Goal: Task Accomplishment & Management: Use online tool/utility

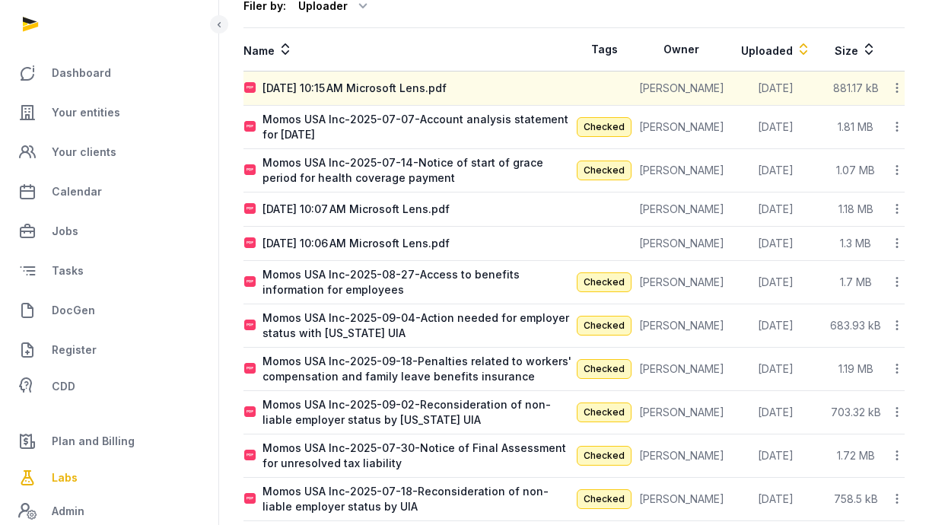
scroll to position [159, 0]
click at [893, 210] on icon at bounding box center [898, 208] width 14 height 16
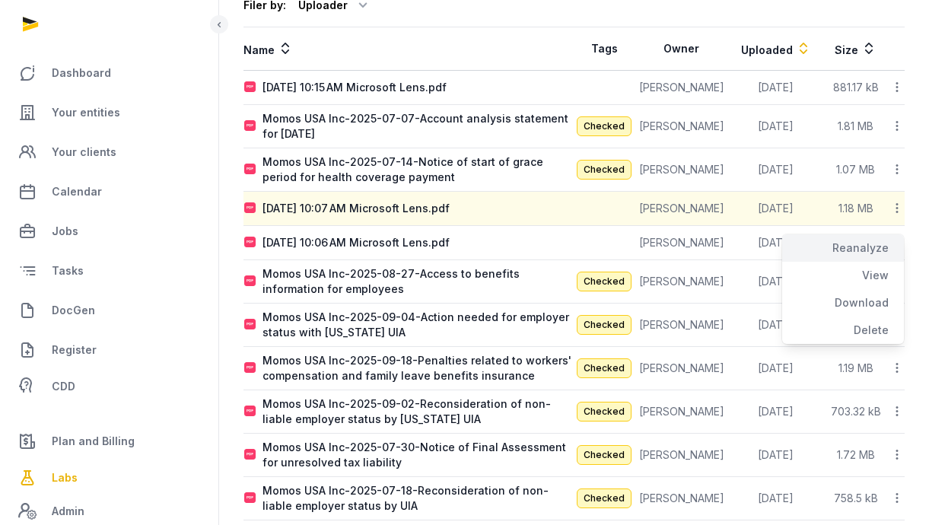
click at [865, 246] on div "Reanalyze" at bounding box center [844, 247] width 122 height 27
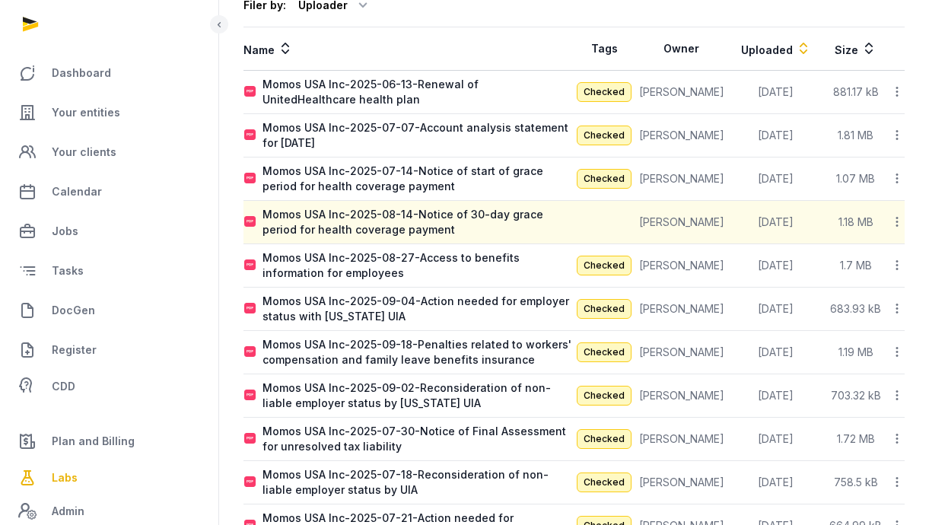
click at [897, 222] on icon at bounding box center [898, 222] width 14 height 16
click at [884, 257] on div "Reanalyze" at bounding box center [844, 261] width 122 height 27
click at [894, 227] on icon at bounding box center [898, 222] width 14 height 16
click at [854, 263] on div "Reanalyze" at bounding box center [844, 261] width 122 height 27
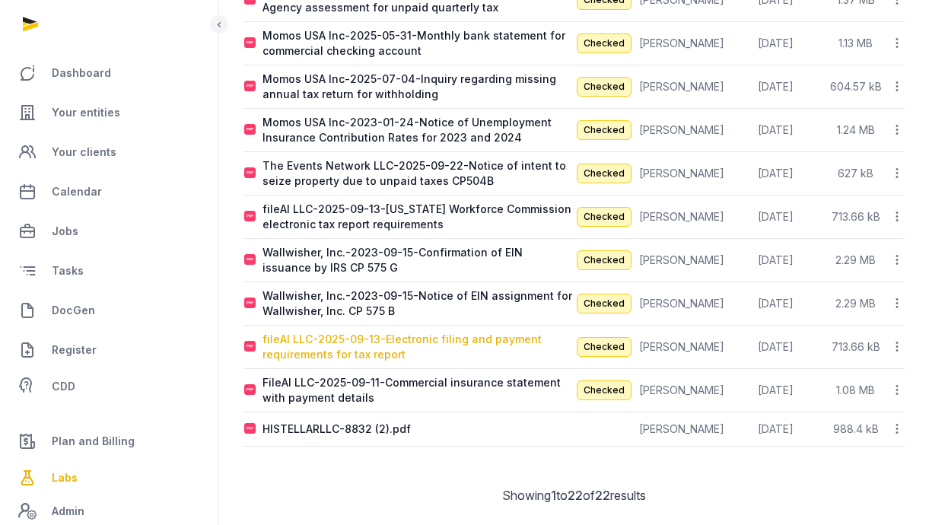
scroll to position [726, 0]
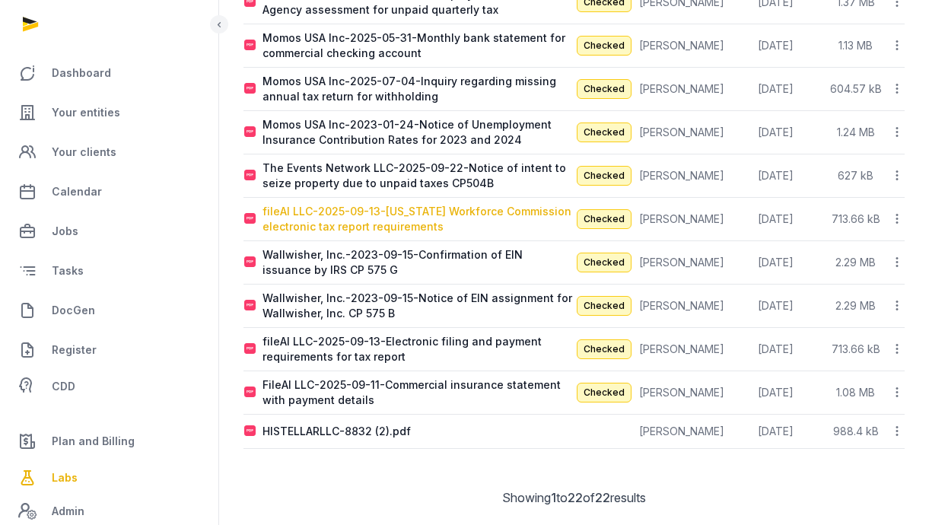
click at [505, 214] on div "fileAI LLC-2025-09-13-[US_STATE] Workforce Commission electronic tax report req…" at bounding box center [418, 219] width 311 height 30
type input "**********"
type textarea "**********"
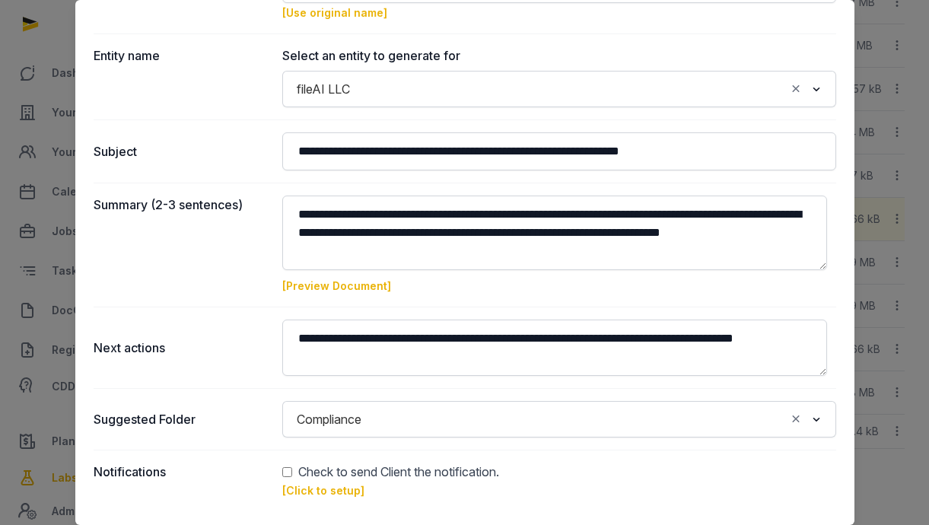
scroll to position [161, 0]
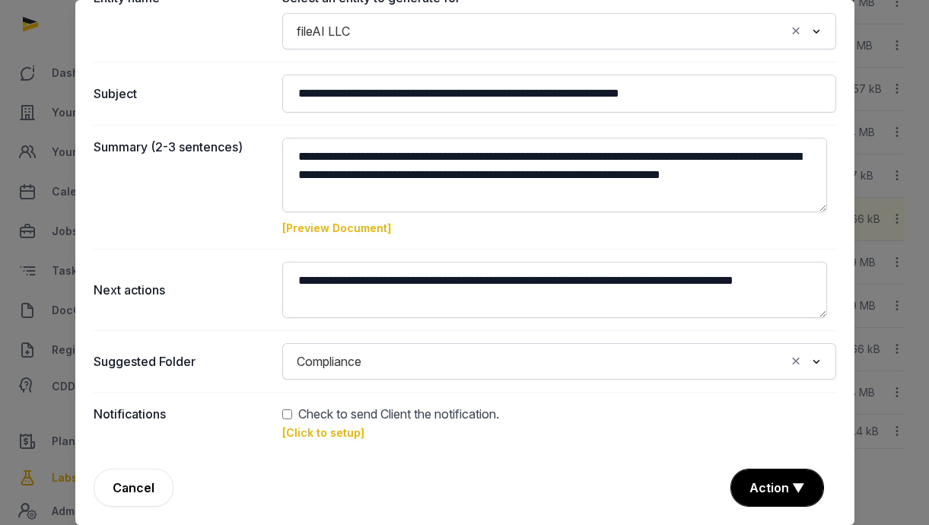
click at [363, 229] on link "[Preview Document]" at bounding box center [336, 228] width 109 height 13
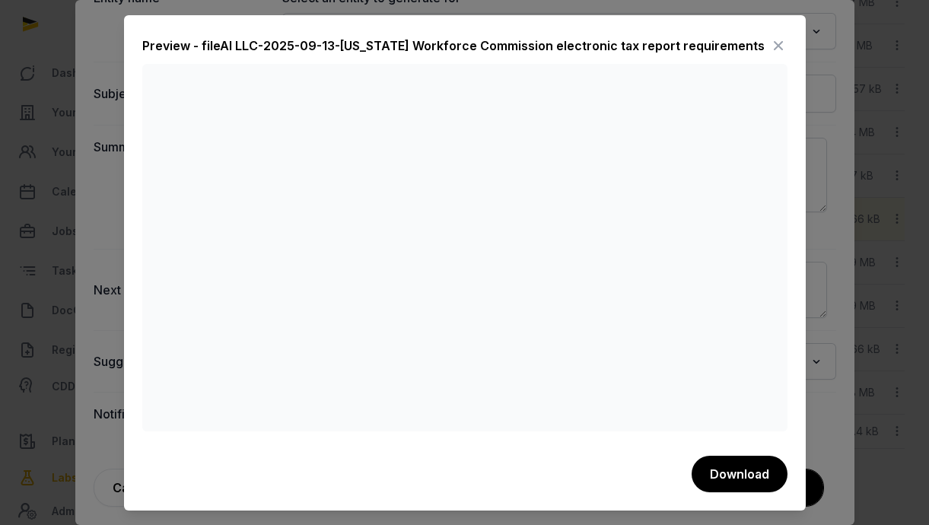
click at [777, 47] on icon at bounding box center [779, 45] width 18 height 24
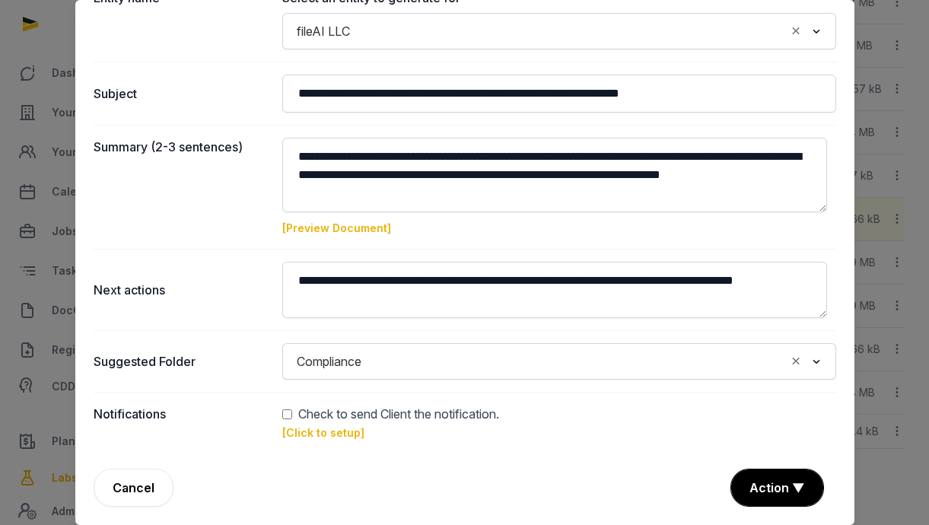
scroll to position [0, 0]
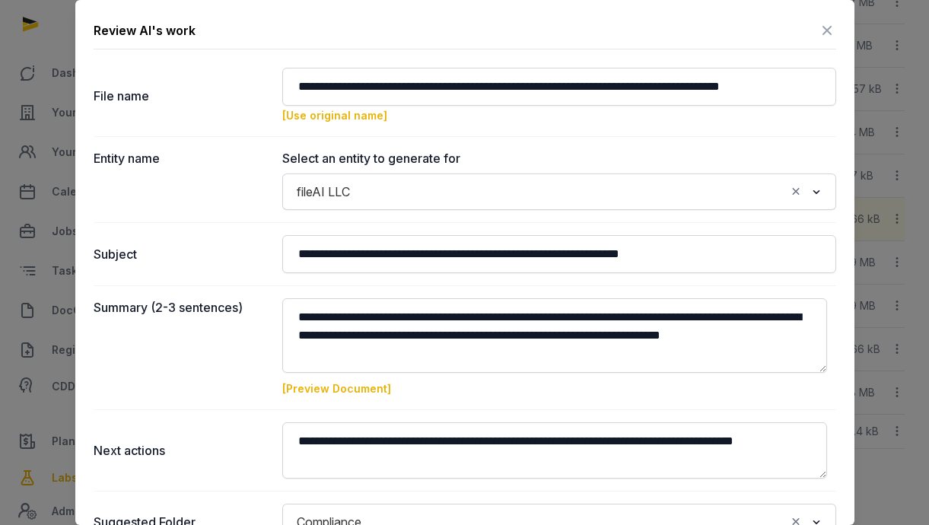
click at [818, 27] on icon at bounding box center [827, 30] width 18 height 24
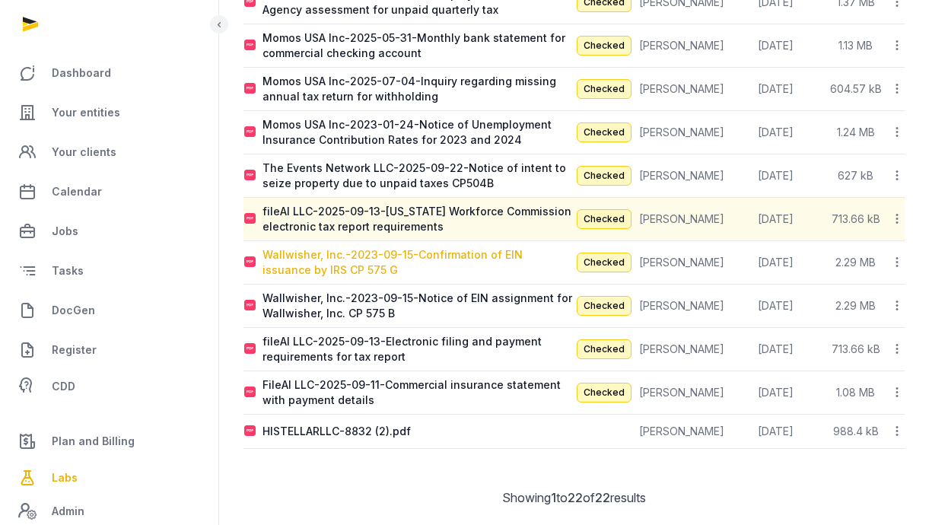
click at [308, 266] on div "Wallwisher, Inc.-2023-09-15-Confirmation of EIN issuance by IRS CP 575 G" at bounding box center [418, 262] width 311 height 30
type input "**********"
type textarea "**********"
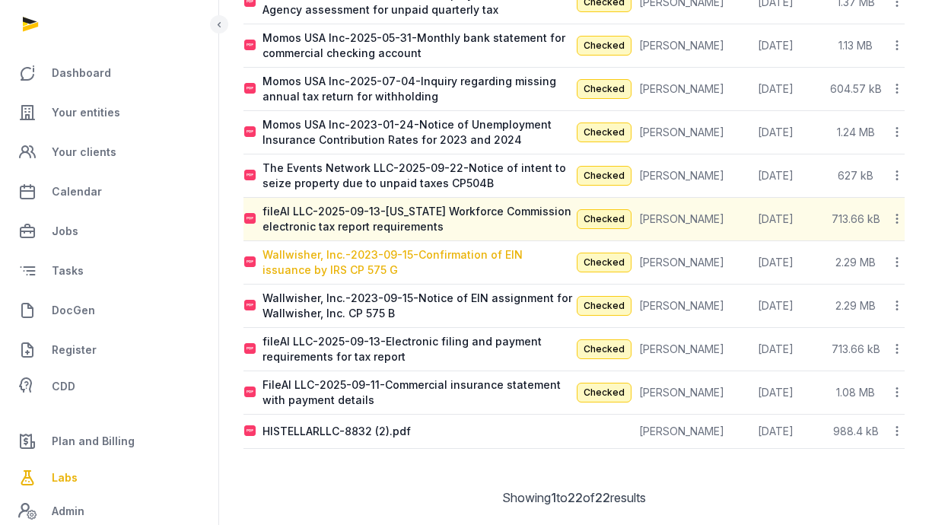
type input "**********"
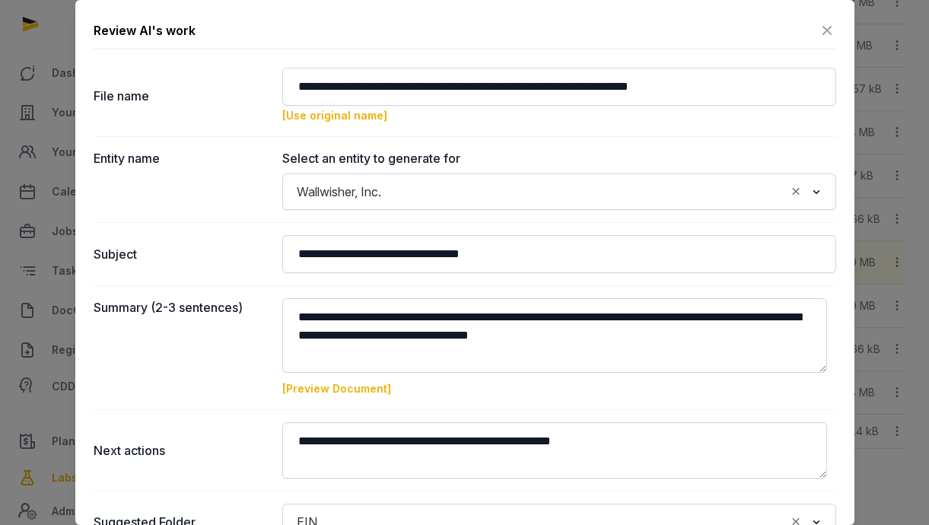
click at [365, 388] on link "[Preview Document]" at bounding box center [336, 388] width 109 height 13
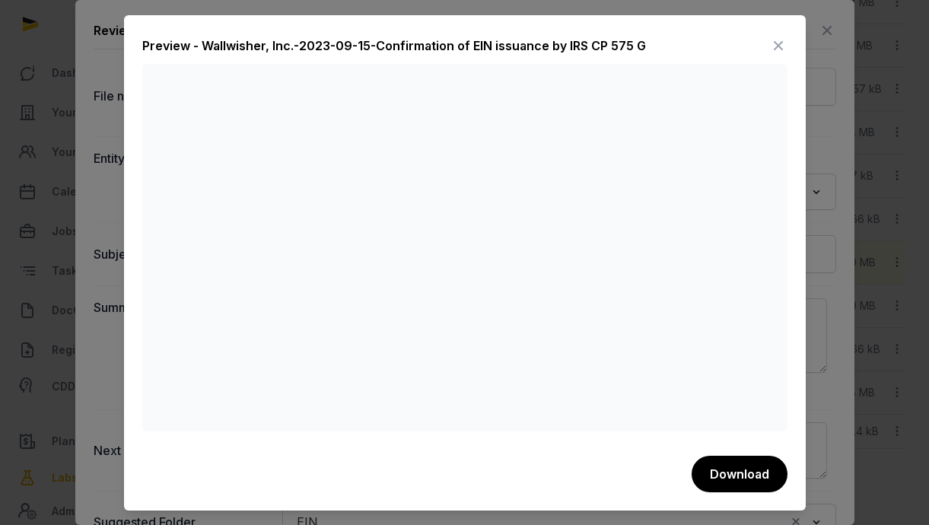
click at [770, 42] on icon at bounding box center [779, 45] width 18 height 24
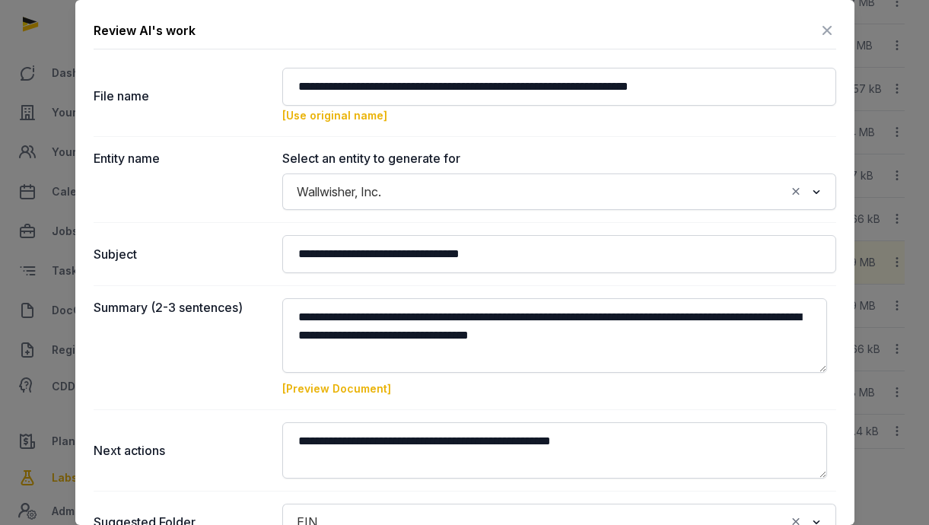
click at [818, 25] on icon at bounding box center [827, 30] width 18 height 24
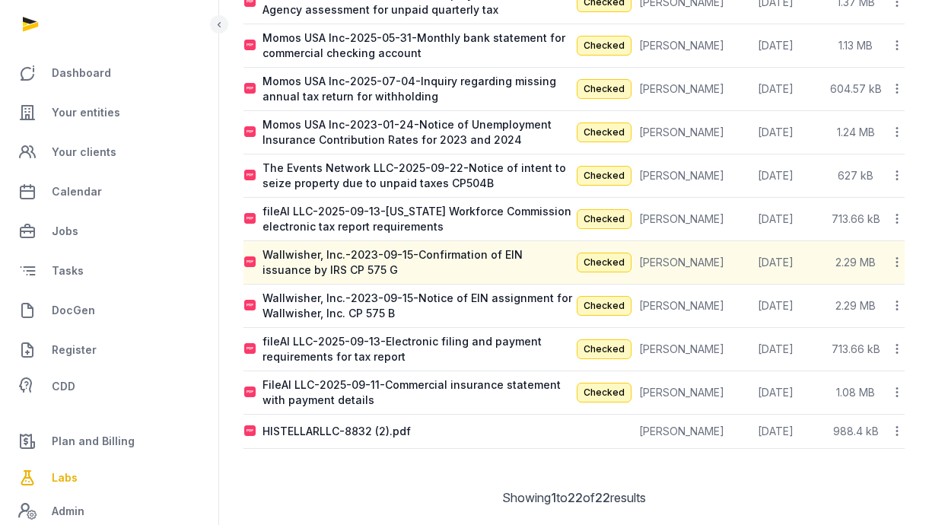
click at [897, 267] on icon at bounding box center [898, 262] width 14 height 16
click at [869, 305] on div "Reanalyze" at bounding box center [844, 301] width 122 height 27
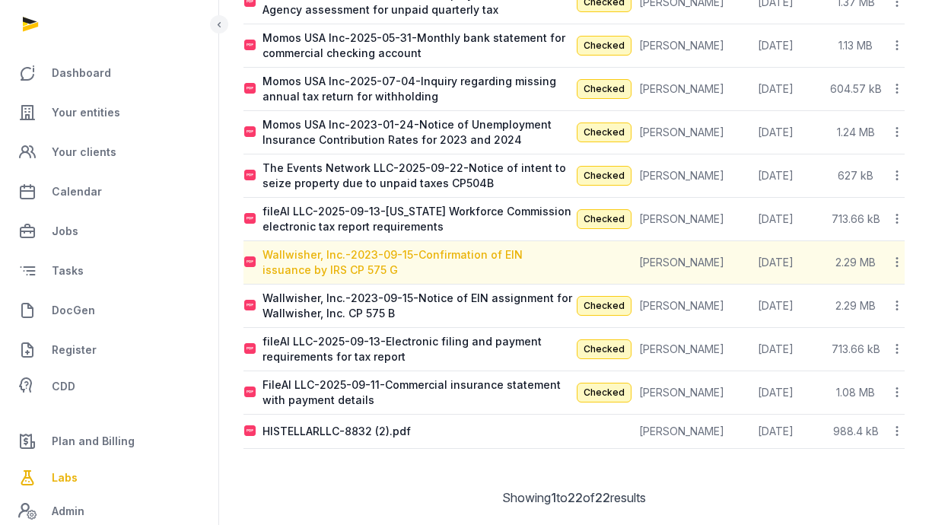
click at [362, 260] on div "Wallwisher, Inc.-2023-09-15-Confirmation of EIN issuance by IRS CP 575 G" at bounding box center [418, 262] width 311 height 30
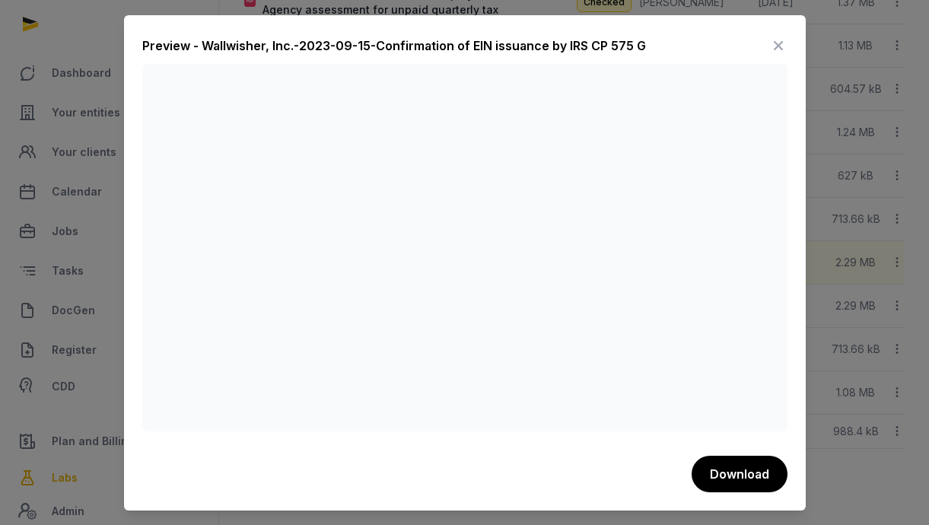
click at [780, 40] on icon at bounding box center [779, 45] width 18 height 24
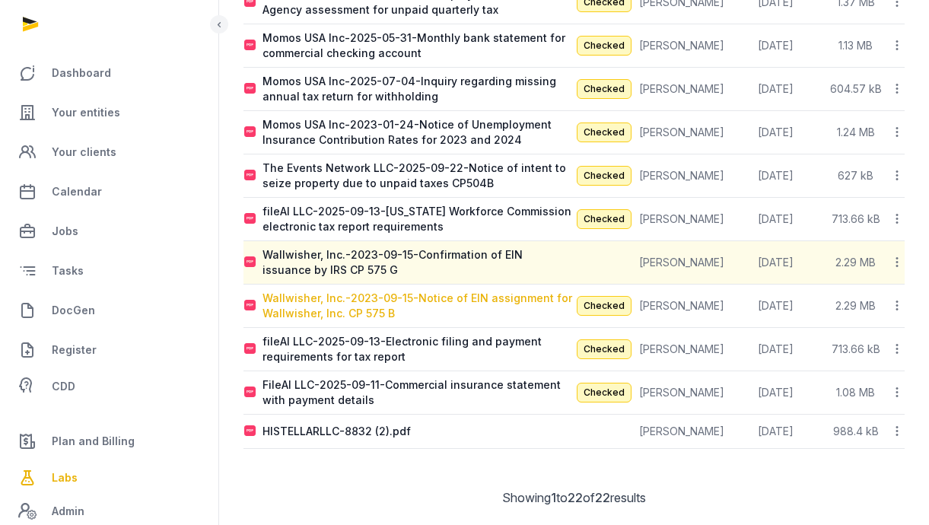
click at [438, 300] on div "Wallwisher, Inc.-2023-09-15-Notice of EIN assignment for Wallwisher, Inc. CP 57…" at bounding box center [418, 306] width 311 height 30
type input "**********"
type textarea "**********"
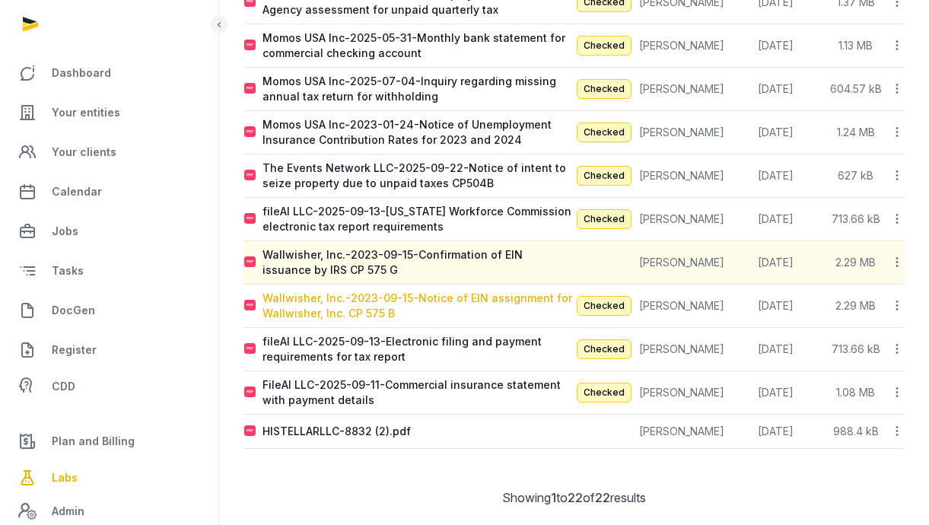
type input "**********"
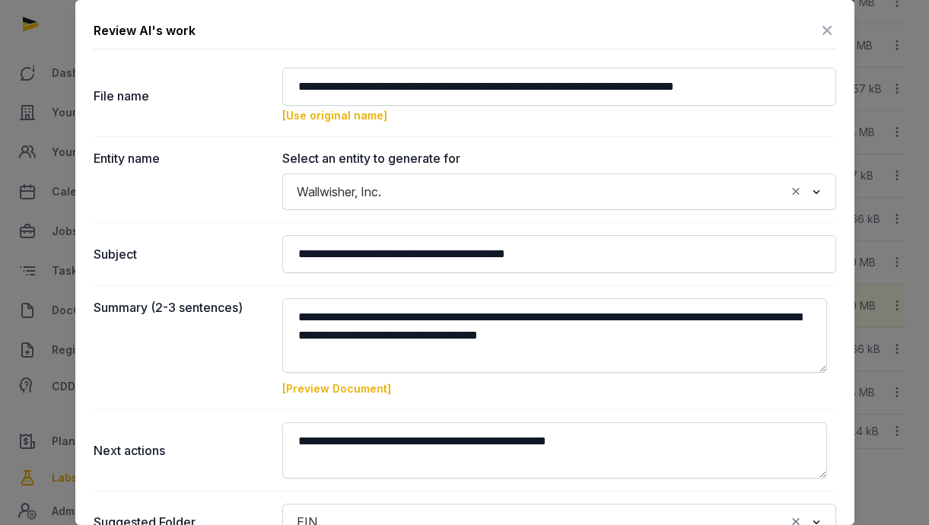
drag, startPoint x: 810, startPoint y: 23, endPoint x: 805, endPoint y: 30, distance: 8.2
click at [805, 30] on div "Review AI's work" at bounding box center [465, 33] width 743 height 31
click at [818, 25] on icon at bounding box center [827, 30] width 18 height 24
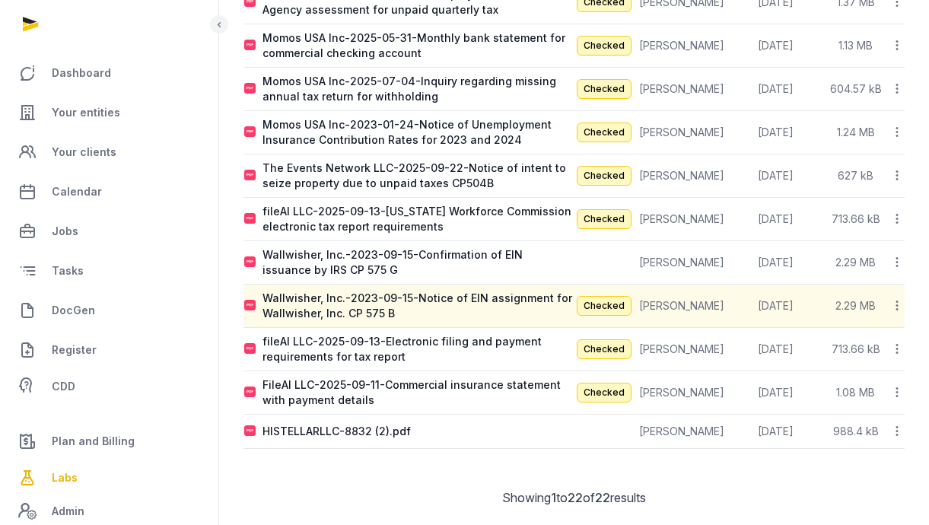
click at [897, 309] on icon at bounding box center [898, 306] width 14 height 16
click at [872, 347] on div "Reanalyze" at bounding box center [844, 345] width 122 height 27
click at [891, 259] on icon at bounding box center [898, 262] width 14 height 16
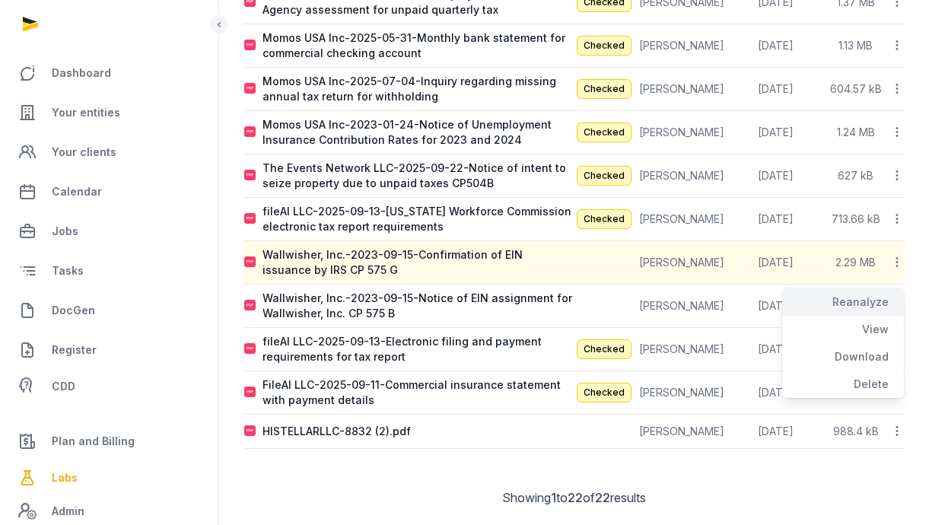
click at [855, 309] on div "Reanalyze" at bounding box center [844, 301] width 122 height 27
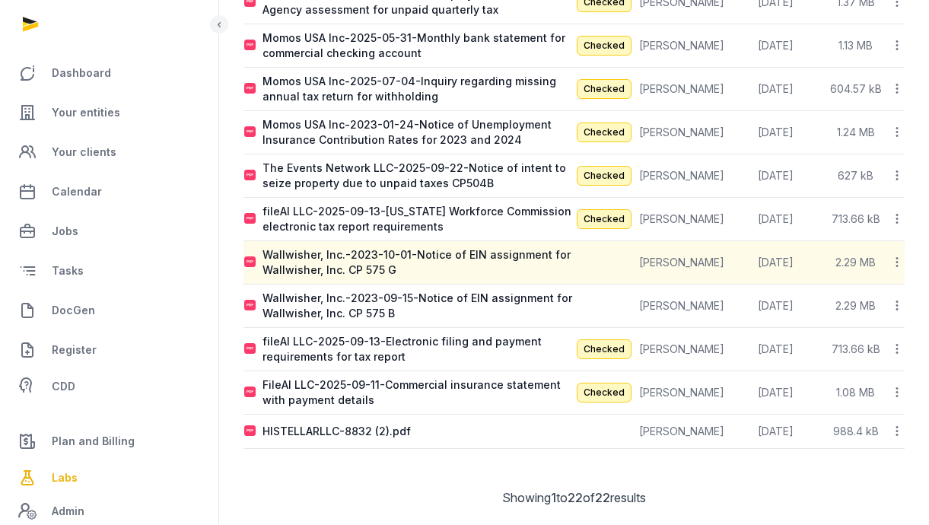
click at [894, 304] on icon at bounding box center [898, 306] width 14 height 16
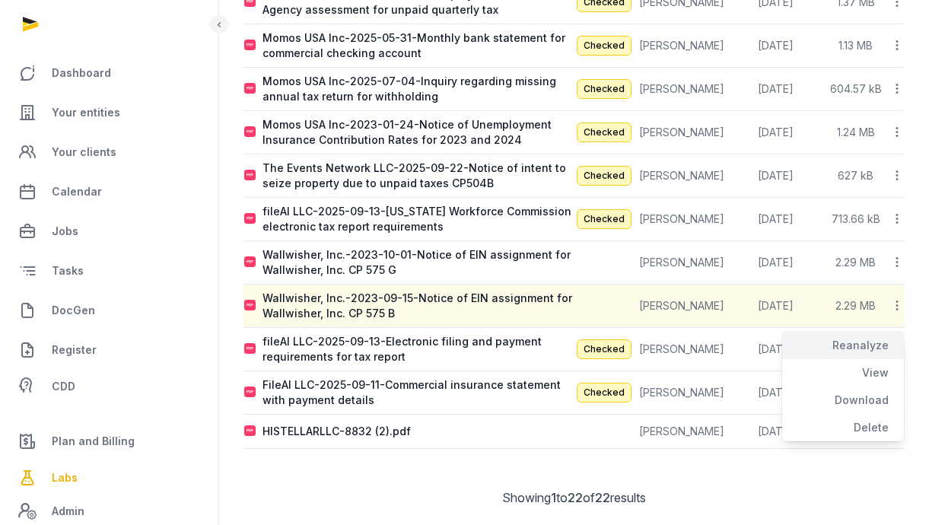
click at [868, 349] on div "Reanalyze" at bounding box center [844, 345] width 122 height 27
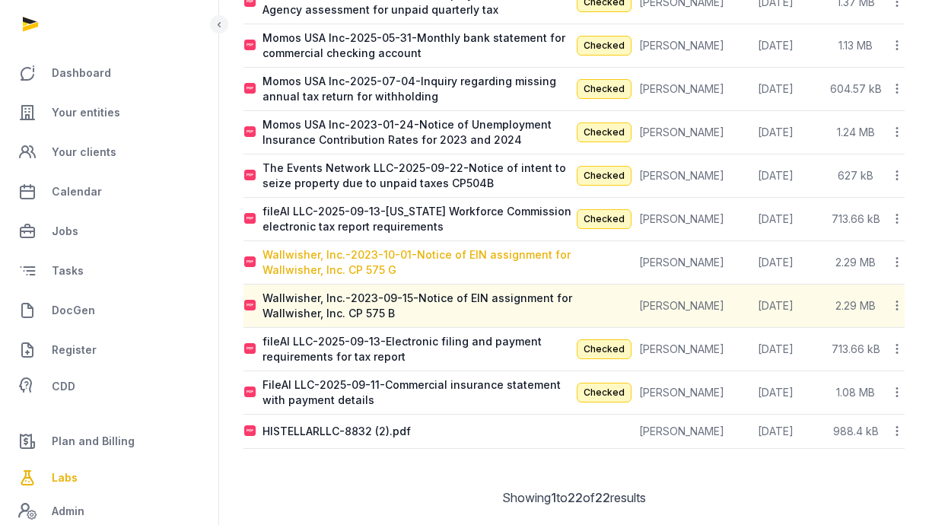
click at [486, 260] on div "Wallwisher, Inc.-2023-10-01-Notice of EIN assignment for Wallwisher, Inc. CP 57…" at bounding box center [418, 262] width 311 height 30
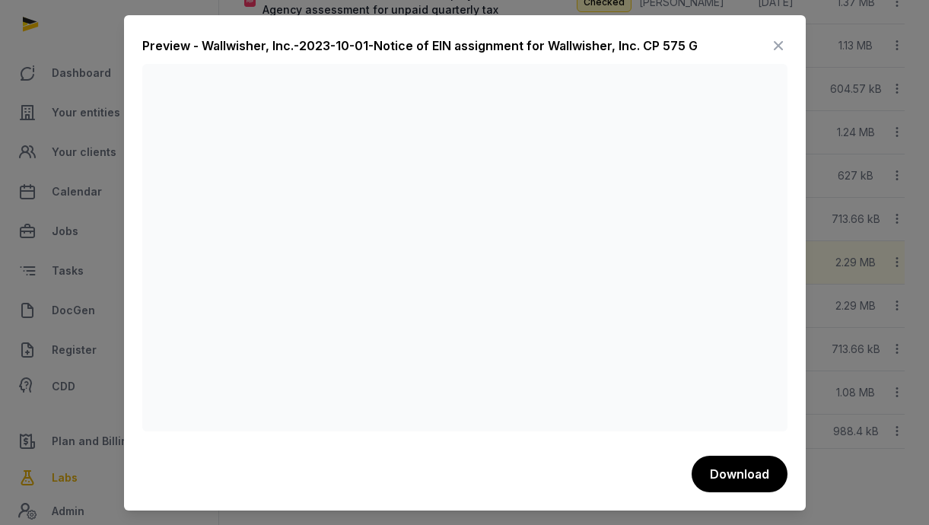
click at [778, 43] on icon at bounding box center [779, 45] width 18 height 24
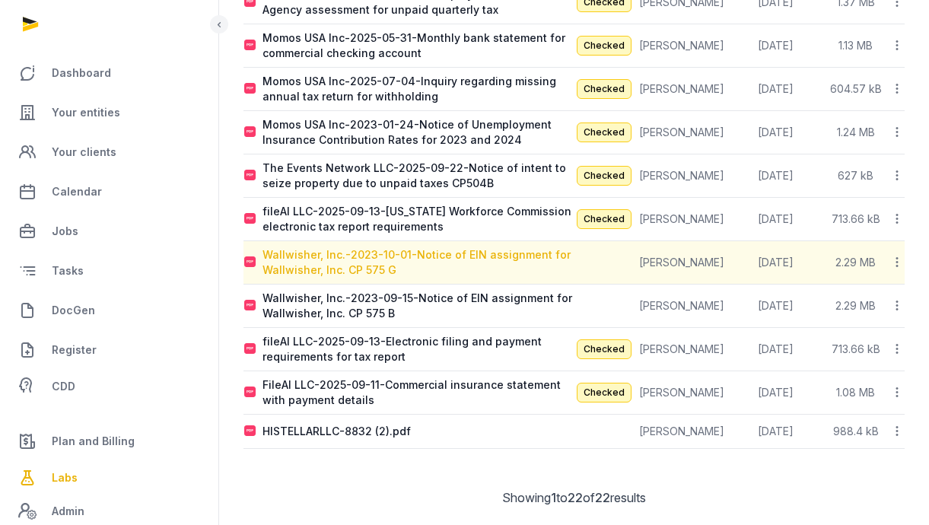
click at [505, 253] on div "Wallwisher, Inc.-2023-10-01-Notice of EIN assignment for Wallwisher, Inc. CP 57…" at bounding box center [418, 262] width 311 height 30
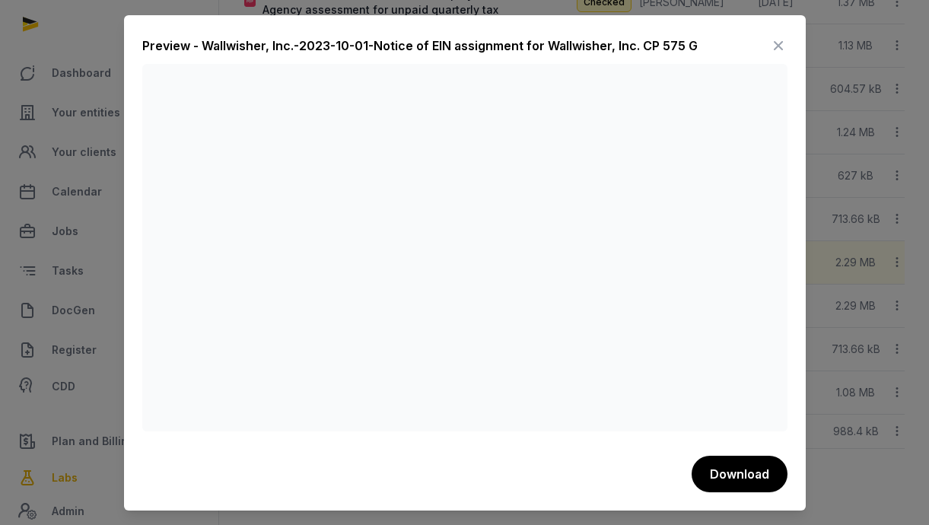
click at [776, 40] on icon at bounding box center [779, 45] width 18 height 24
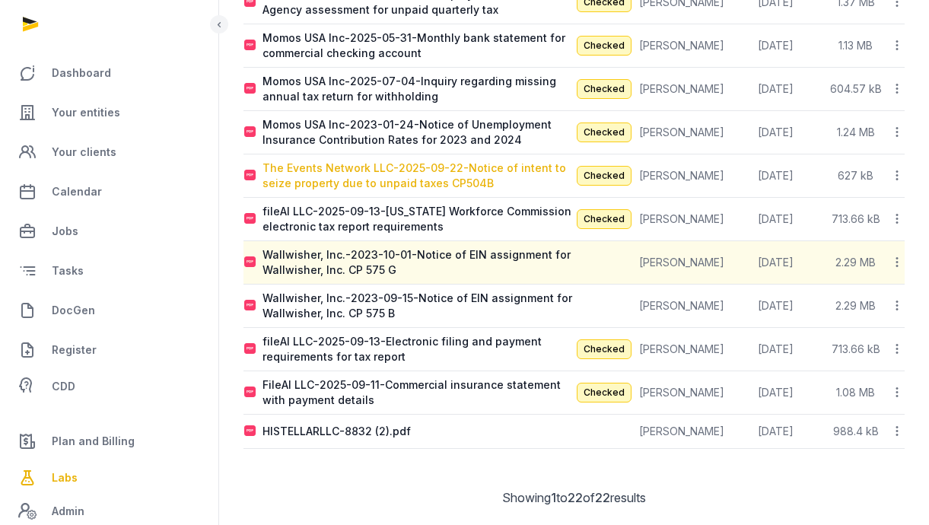
click at [390, 180] on div "The Events Network LLC-2025-09-22-Notice of intent to seize property due to unp…" at bounding box center [418, 176] width 311 height 30
type input "**********"
type textarea "**********"
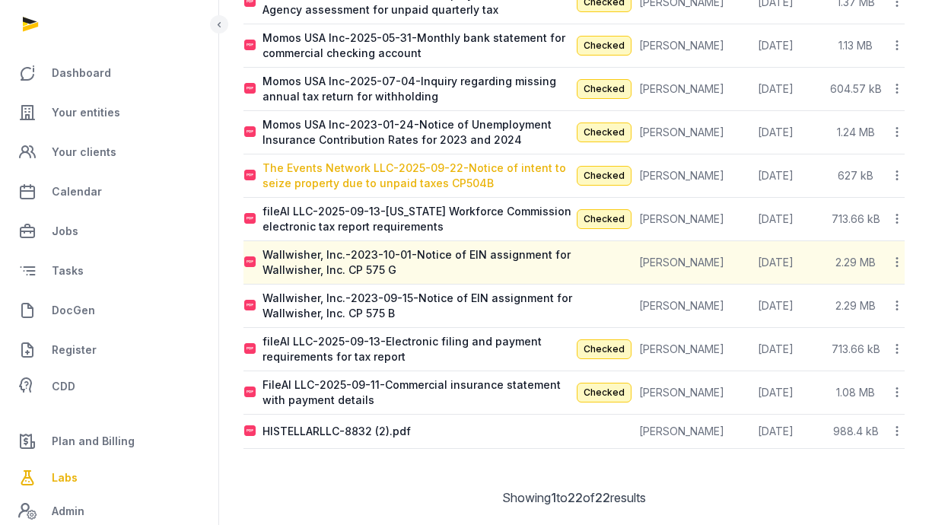
type input "**********"
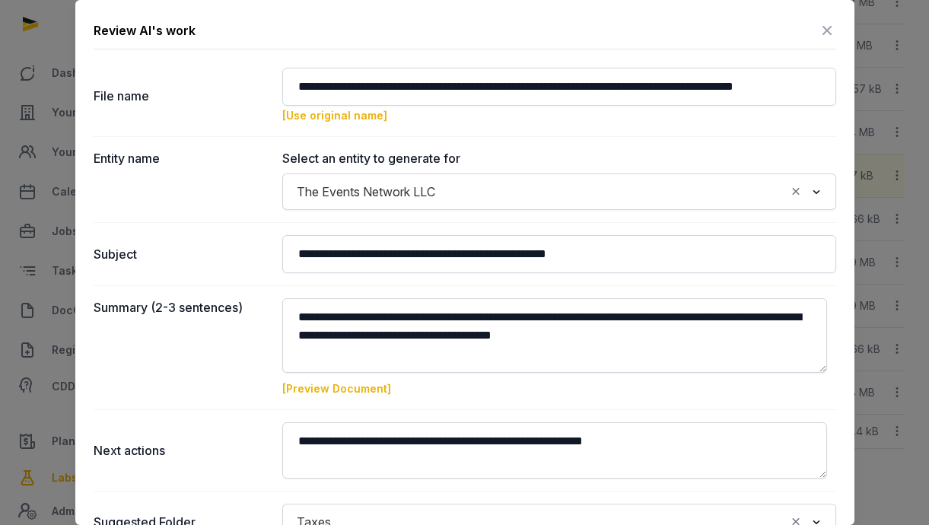
click at [818, 33] on icon at bounding box center [827, 30] width 18 height 24
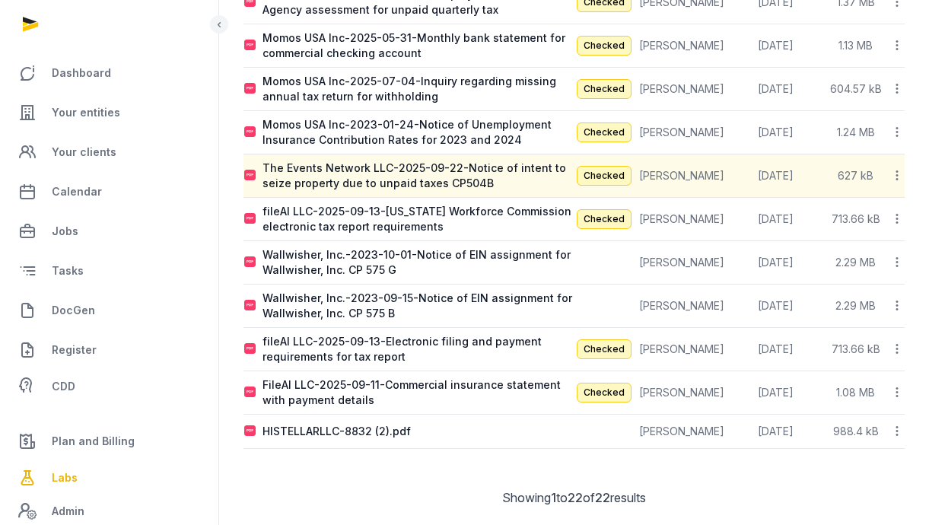
click at [895, 177] on icon at bounding box center [898, 175] width 14 height 16
click at [877, 237] on div "View" at bounding box center [844, 242] width 122 height 27
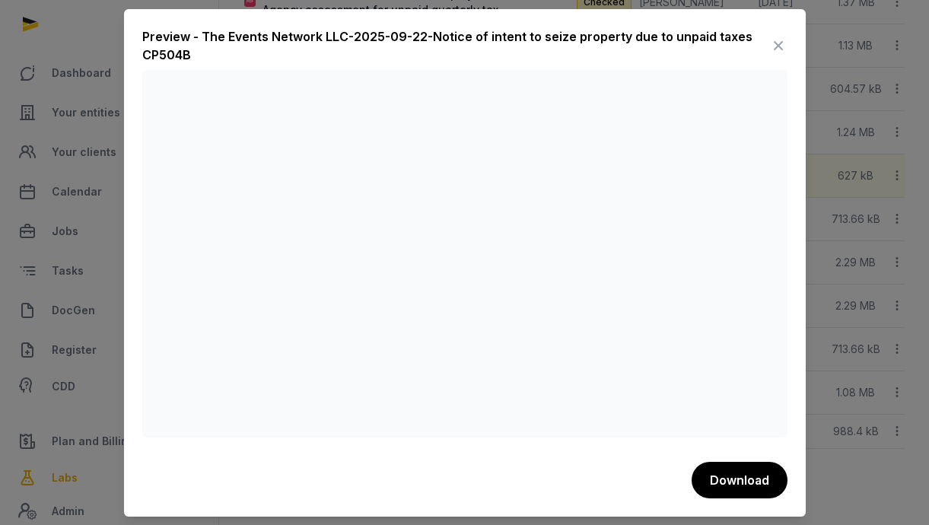
click at [778, 41] on icon at bounding box center [779, 45] width 18 height 24
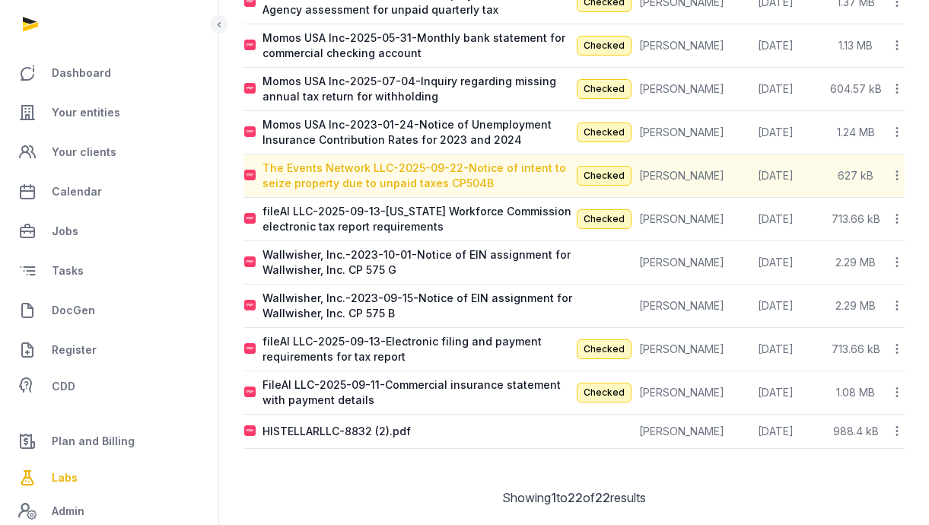
click at [482, 175] on div "The Events Network LLC-2025-09-22-Notice of intent to seize property due to unp…" at bounding box center [418, 176] width 311 height 30
type input "**********"
type textarea "**********"
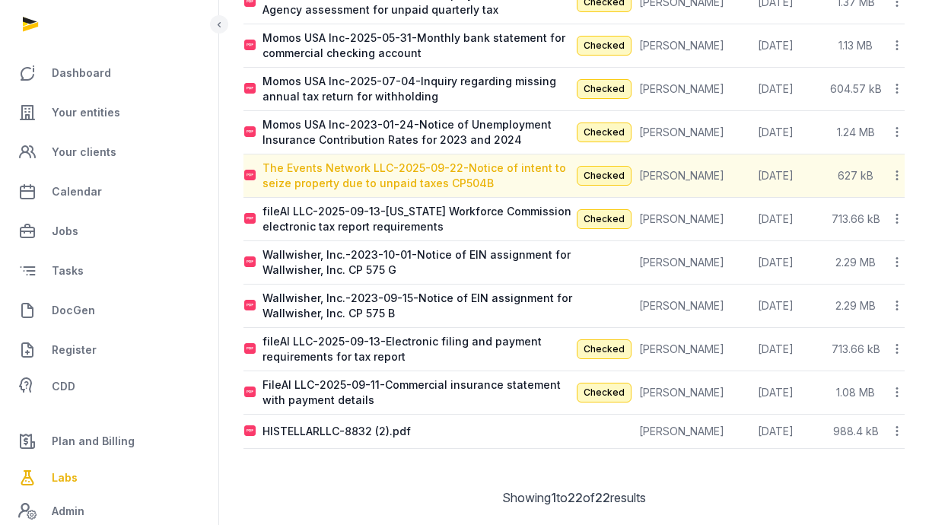
type input "**********"
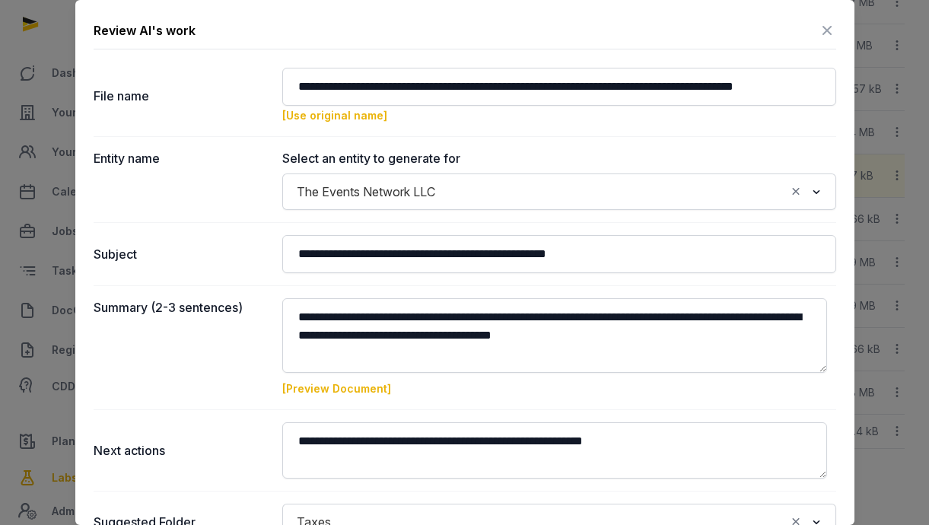
click at [818, 29] on icon at bounding box center [827, 30] width 18 height 24
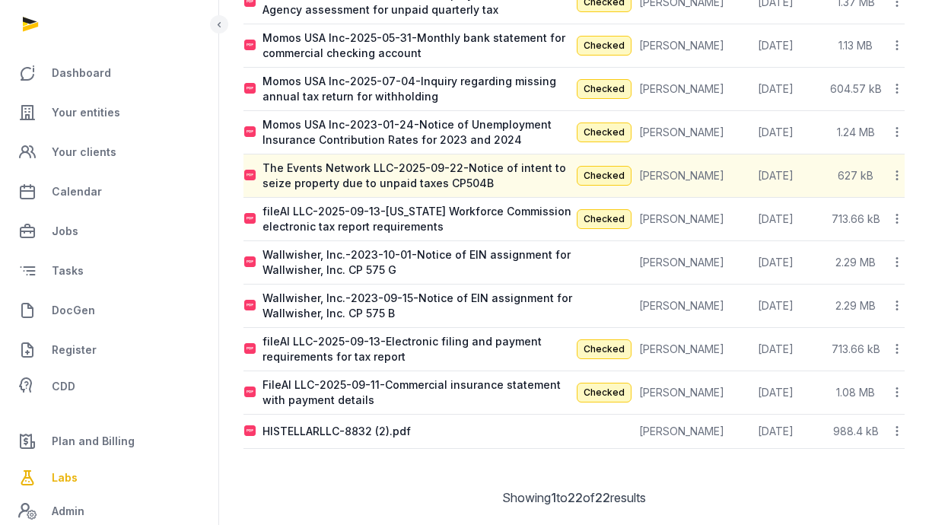
click at [898, 177] on icon at bounding box center [898, 175] width 14 height 16
click at [896, 177] on icon at bounding box center [898, 175] width 14 height 16
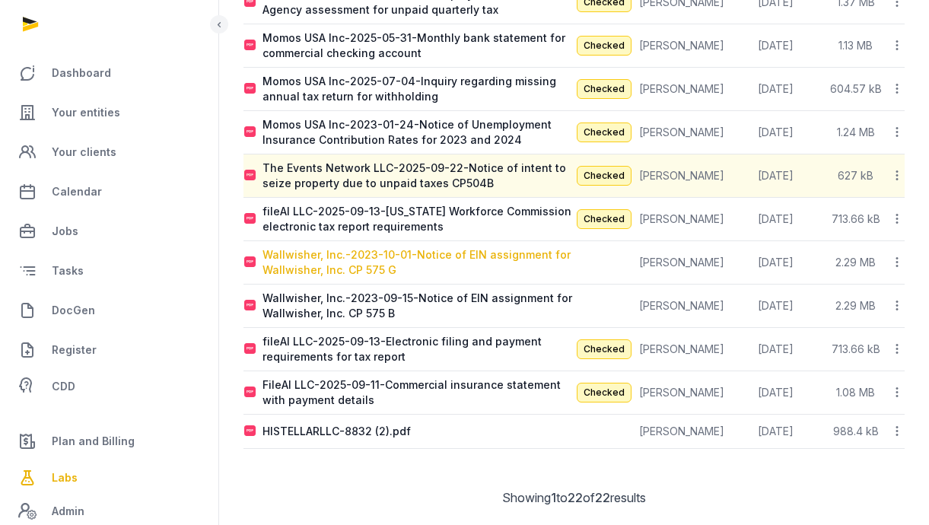
click at [502, 259] on div "Wallwisher, Inc.-2023-10-01-Notice of EIN assignment for Wallwisher, Inc. CP 57…" at bounding box center [418, 262] width 311 height 30
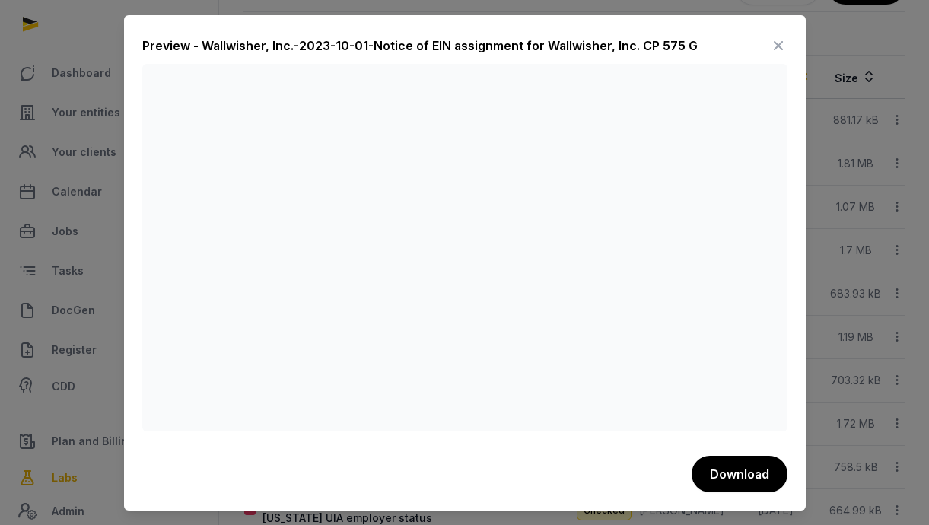
scroll to position [129, 0]
click at [439, 32] on div "Preview - Wallwisher, Inc.-2023-10-01-Notice of EIN assignment for Wallwisher, …" at bounding box center [465, 263] width 682 height 496
click at [784, 40] on icon at bounding box center [779, 45] width 18 height 24
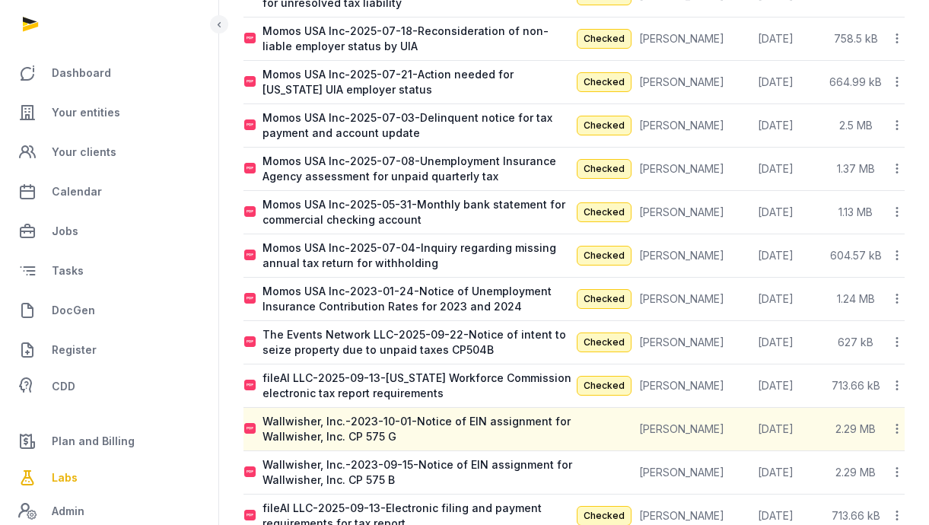
scroll to position [561, 0]
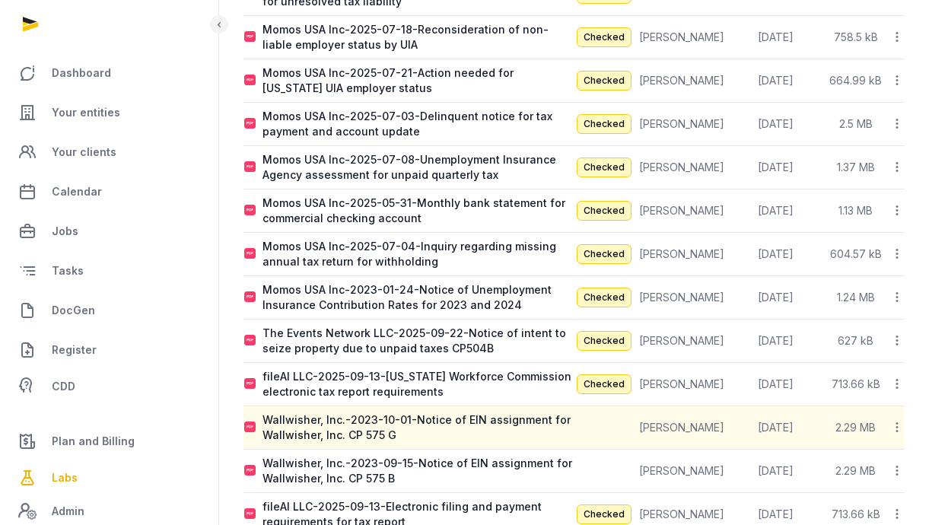
click at [588, 467] on td at bounding box center [605, 471] width 61 height 43
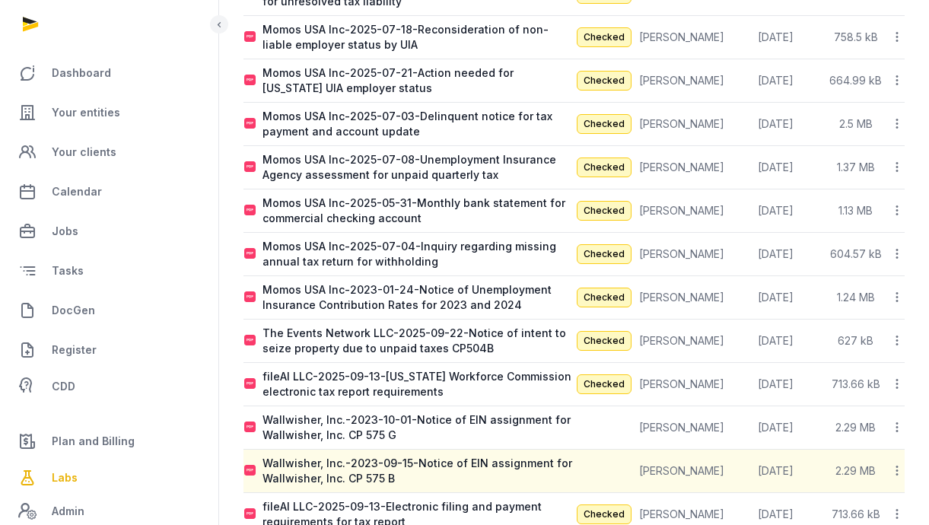
click at [588, 467] on td at bounding box center [605, 471] width 61 height 43
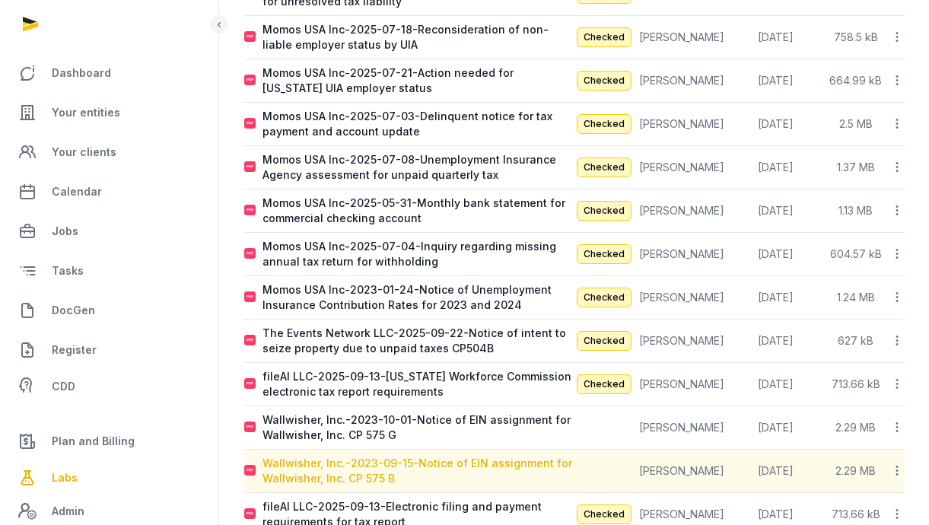
click at [534, 470] on div "Wallwisher, Inc.-2023-09-15-Notice of EIN assignment for Wallwisher, Inc. CP 57…" at bounding box center [418, 471] width 311 height 30
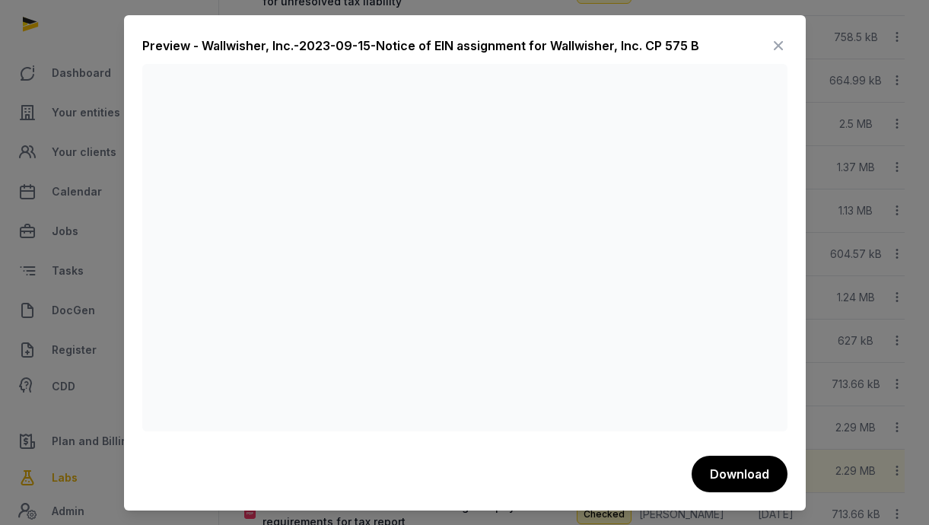
click at [777, 44] on icon at bounding box center [779, 45] width 18 height 24
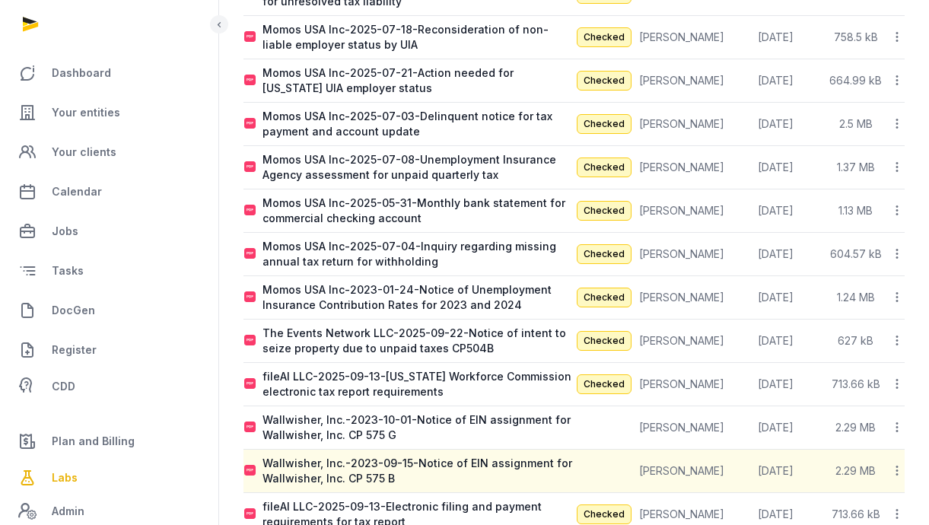
scroll to position [0, 0]
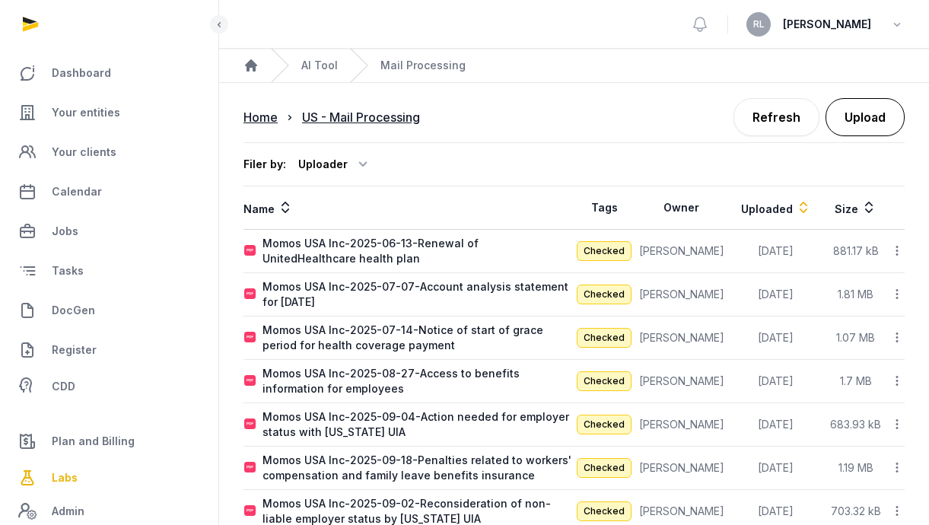
click at [880, 116] on button "Upload" at bounding box center [865, 117] width 79 height 38
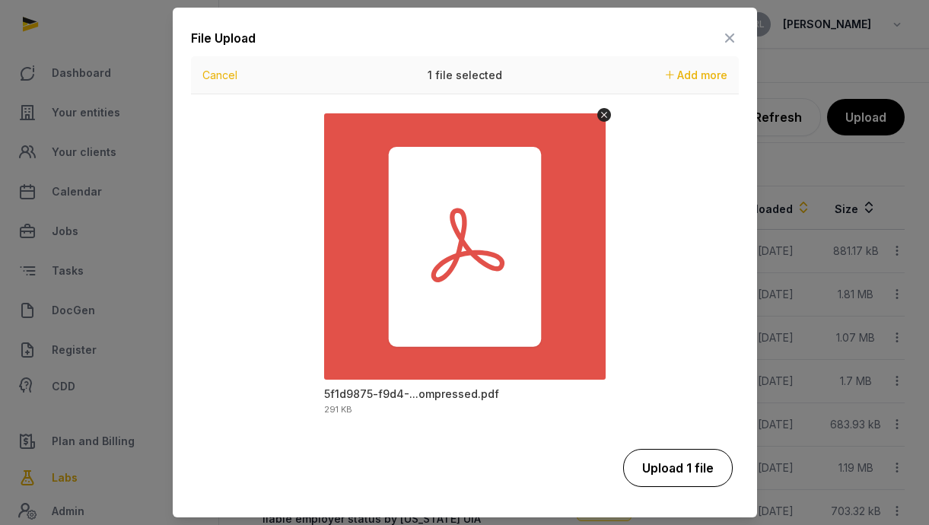
click at [668, 470] on button "Upload 1 file" at bounding box center [678, 468] width 110 height 38
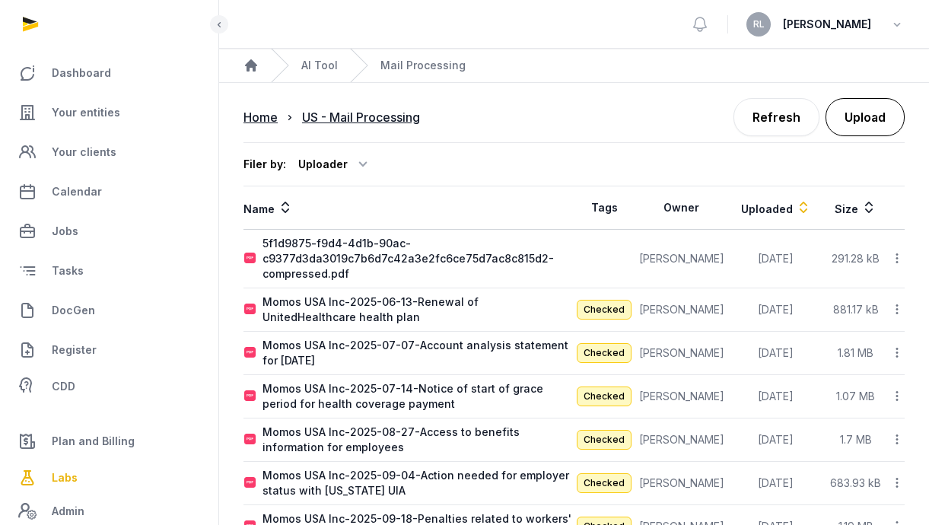
click at [892, 116] on button "Upload" at bounding box center [865, 117] width 79 height 38
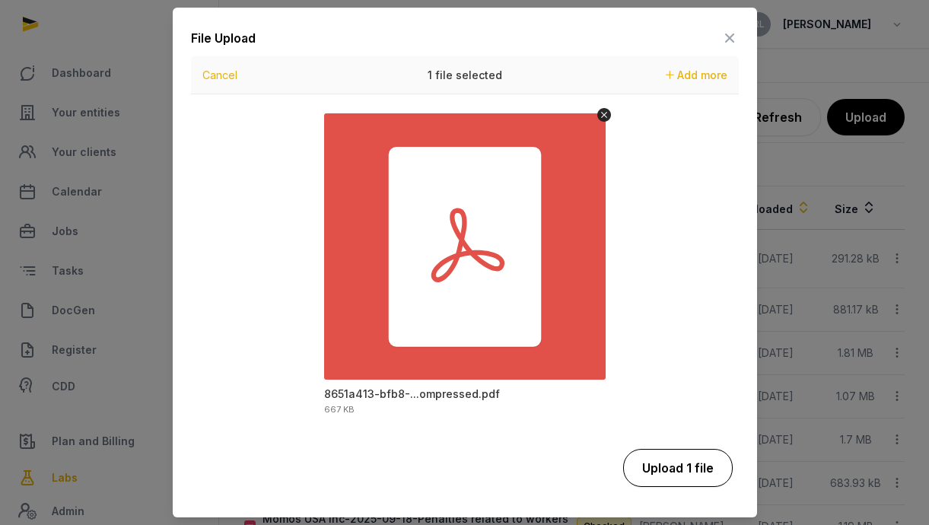
click at [676, 472] on button "Upload 1 file" at bounding box center [678, 468] width 110 height 38
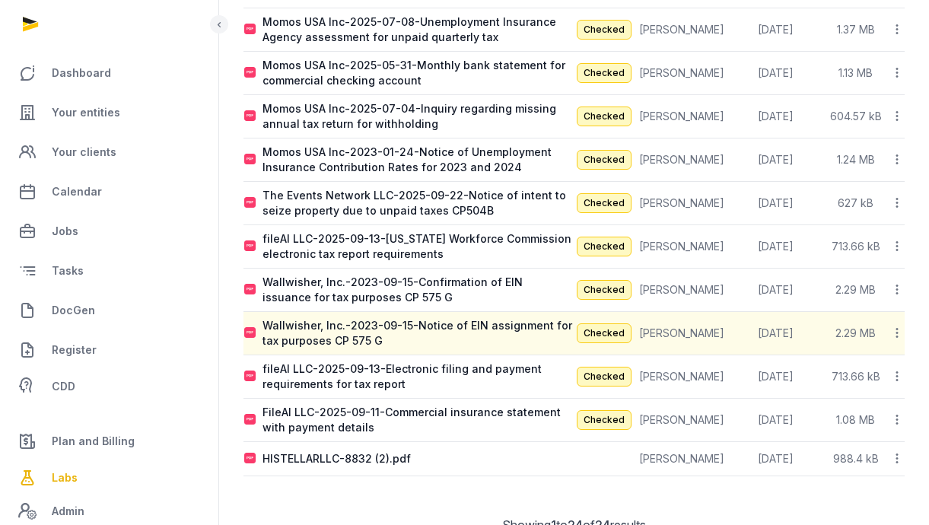
scroll to position [821, 0]
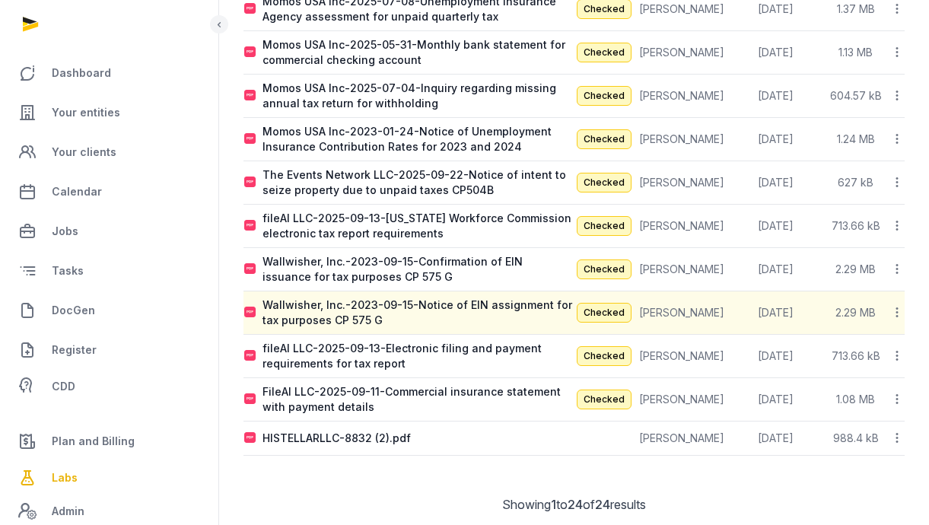
click at [898, 266] on icon at bounding box center [898, 269] width 14 height 16
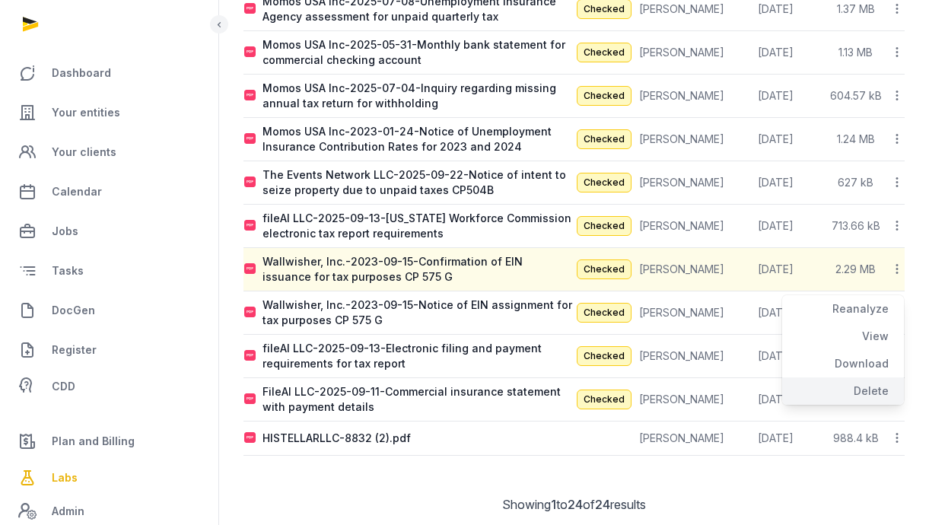
click at [875, 399] on div "Delete" at bounding box center [844, 391] width 122 height 27
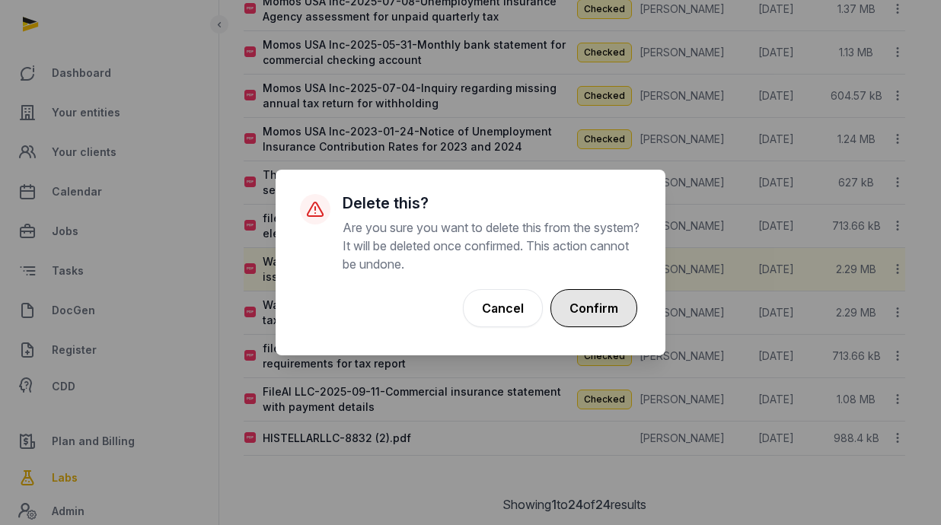
click at [632, 311] on button "Confirm" at bounding box center [593, 308] width 87 height 38
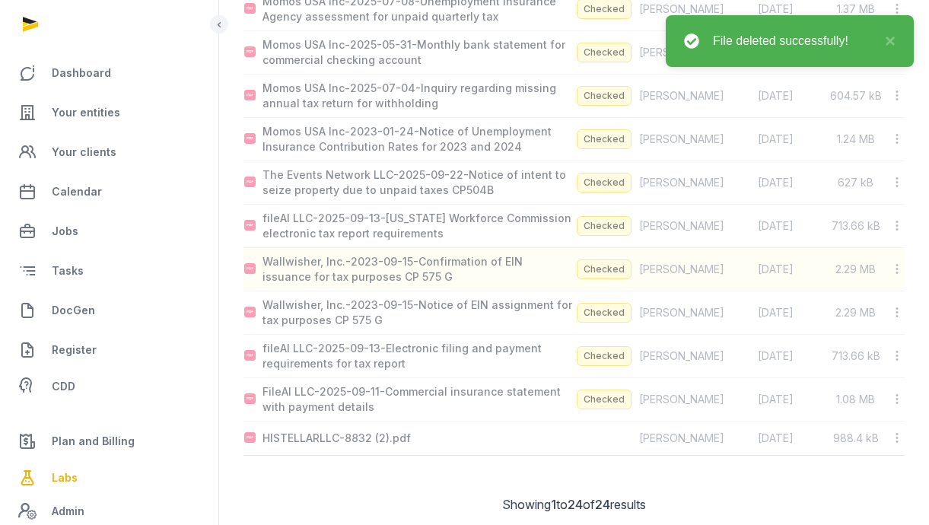
scroll to position [791, 0]
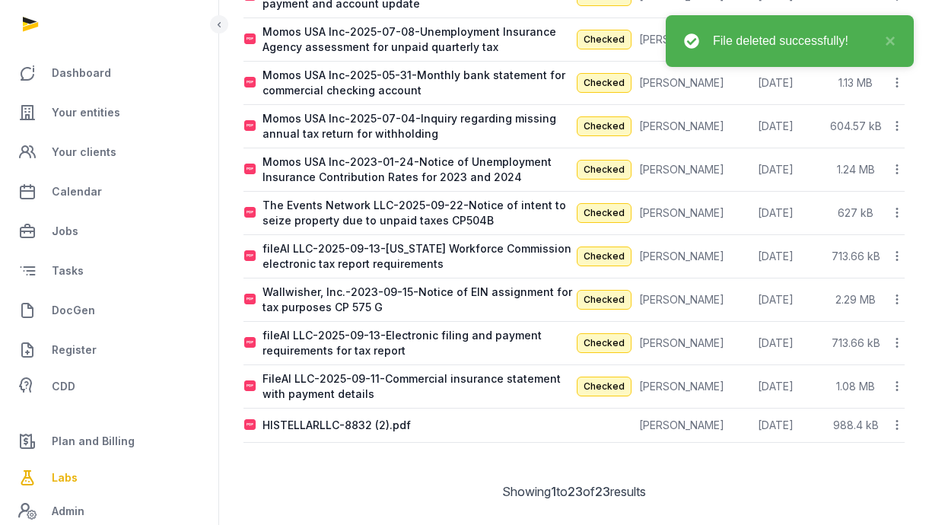
click at [902, 298] on icon at bounding box center [898, 300] width 14 height 16
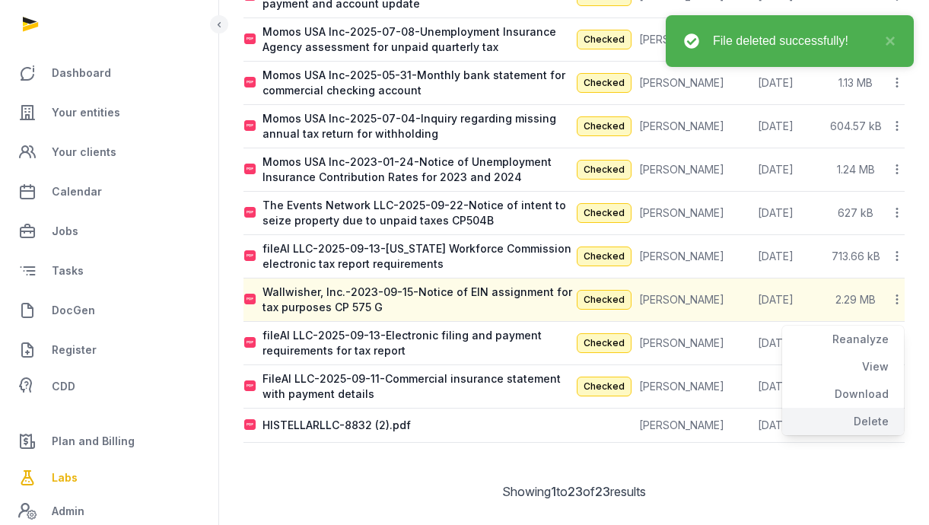
click at [875, 421] on div "Delete" at bounding box center [844, 421] width 122 height 27
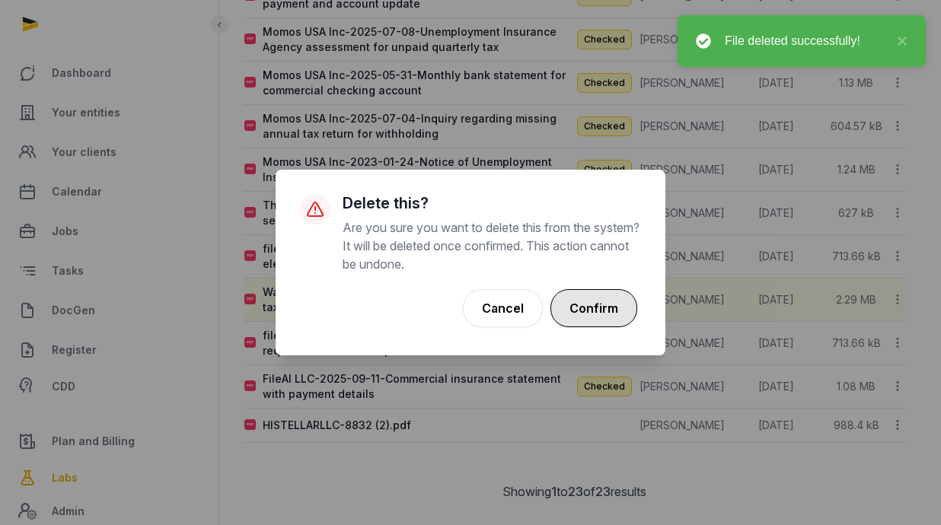
click at [593, 305] on button "Confirm" at bounding box center [593, 308] width 87 height 38
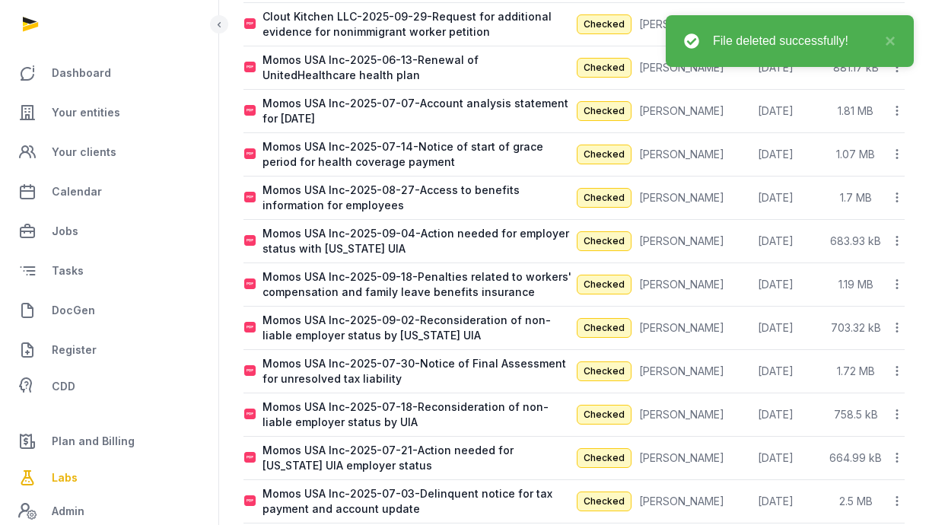
scroll to position [0, 0]
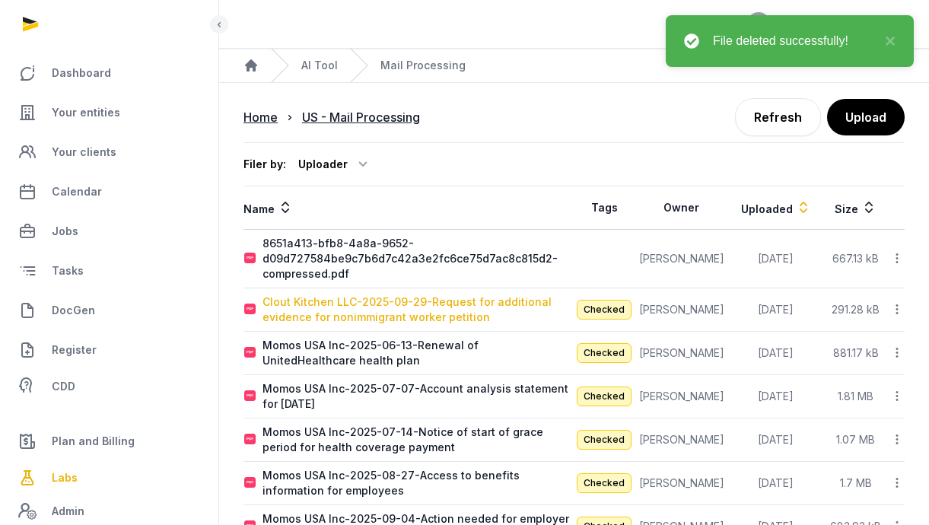
click at [469, 311] on div "Clout Kitchen LLC-2025-09-29-Request for additional evidence for nonimmigrant w…" at bounding box center [418, 310] width 311 height 30
type input "**********"
type textarea "**********"
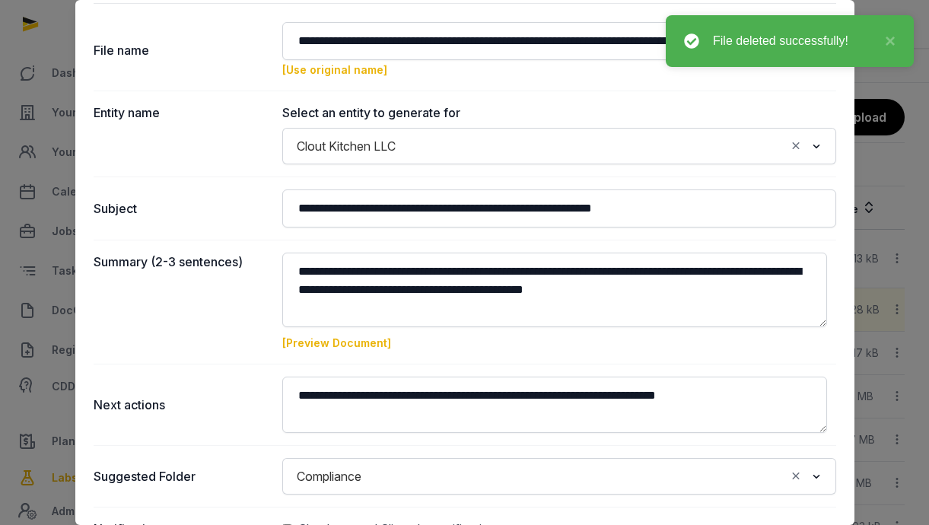
scroll to position [129, 0]
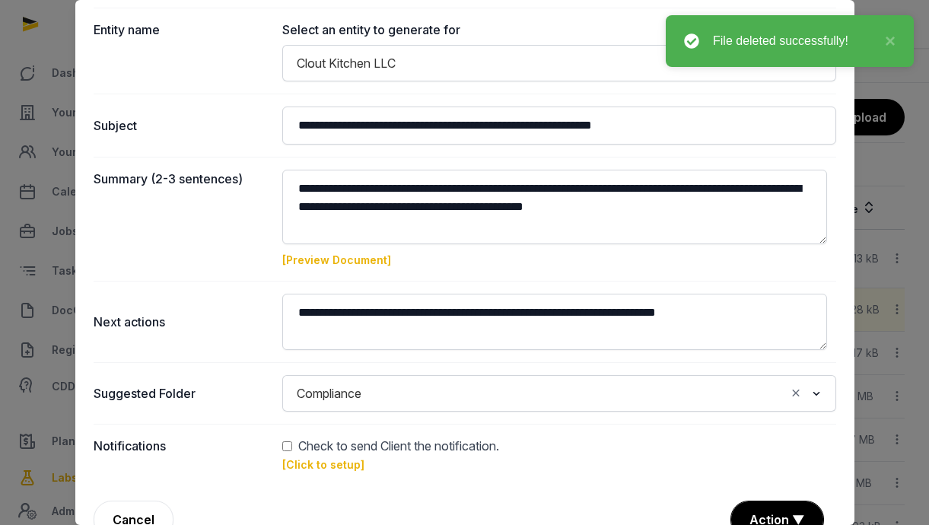
click at [363, 253] on link "[Preview Document]" at bounding box center [336, 259] width 109 height 13
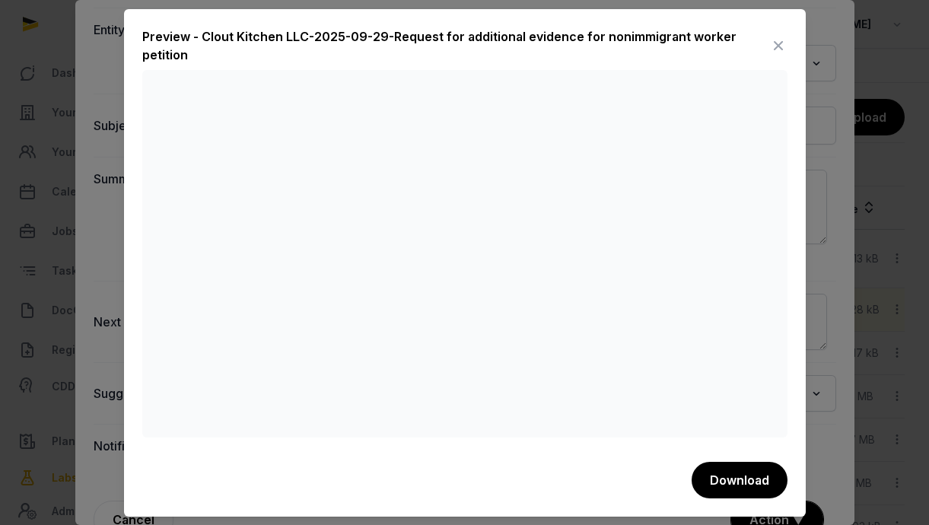
click at [776, 39] on icon at bounding box center [779, 45] width 18 height 24
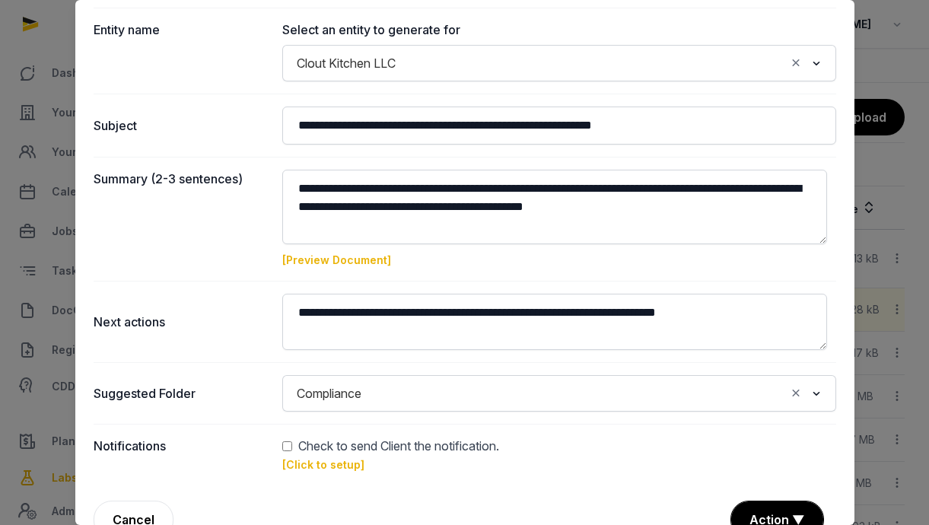
scroll to position [0, 0]
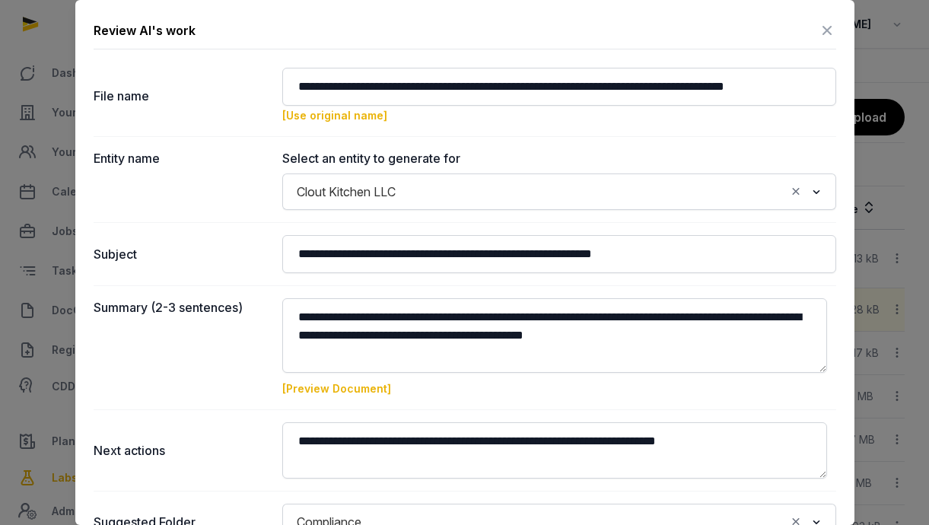
click at [818, 30] on icon at bounding box center [827, 30] width 18 height 24
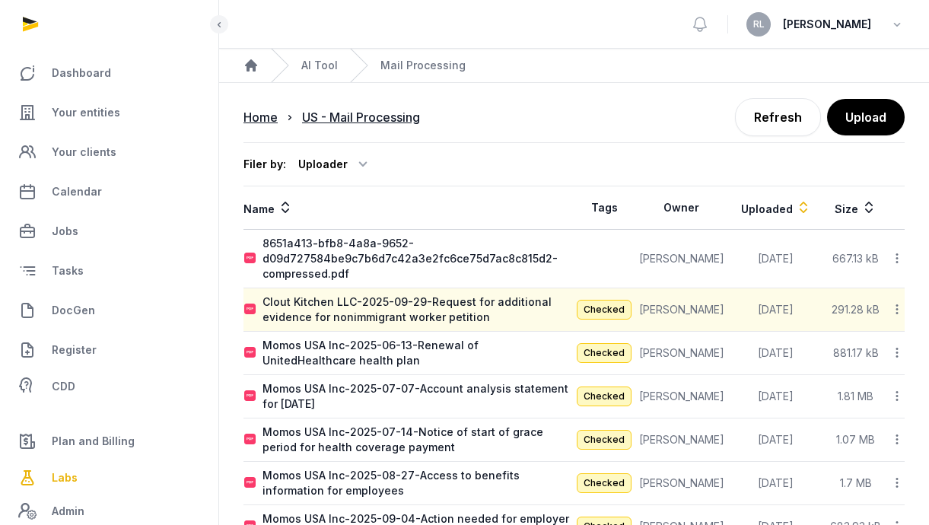
click at [895, 257] on icon at bounding box center [898, 258] width 14 height 16
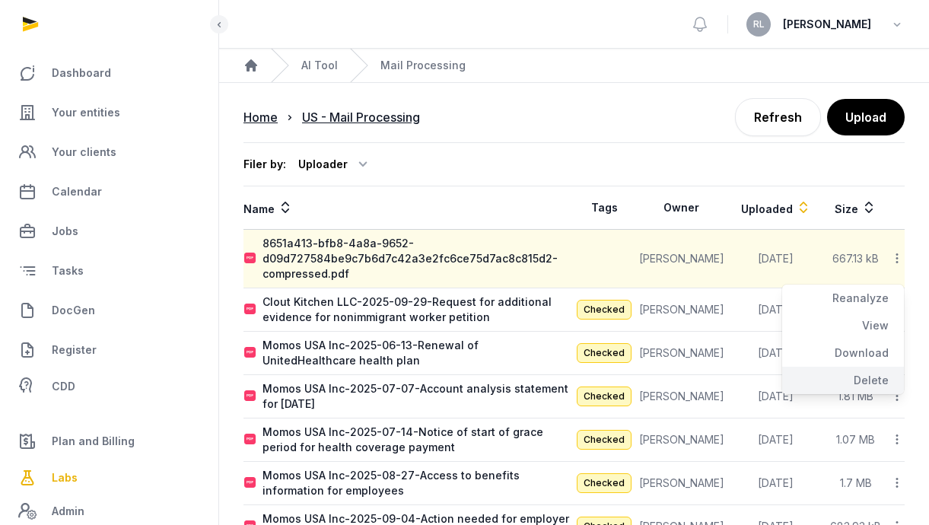
click at [882, 373] on div "Delete" at bounding box center [844, 380] width 122 height 27
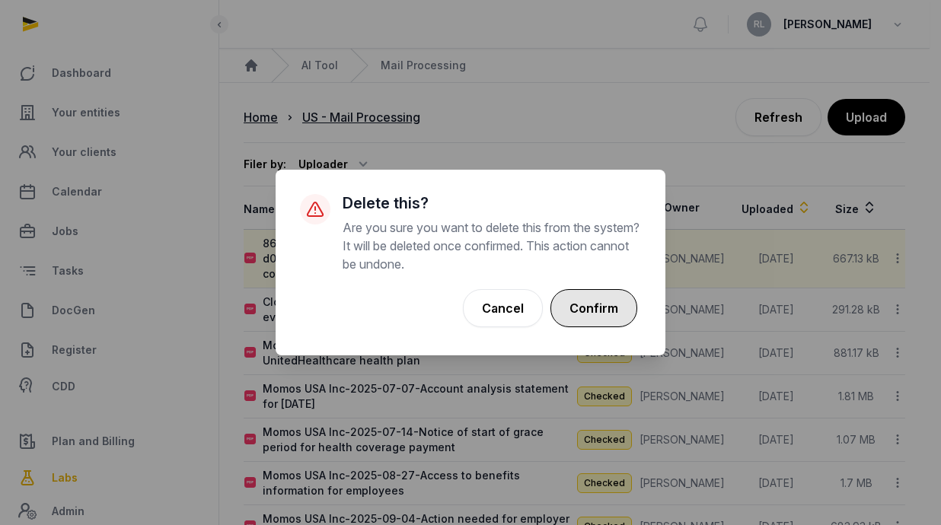
click at [585, 314] on button "Confirm" at bounding box center [593, 308] width 87 height 38
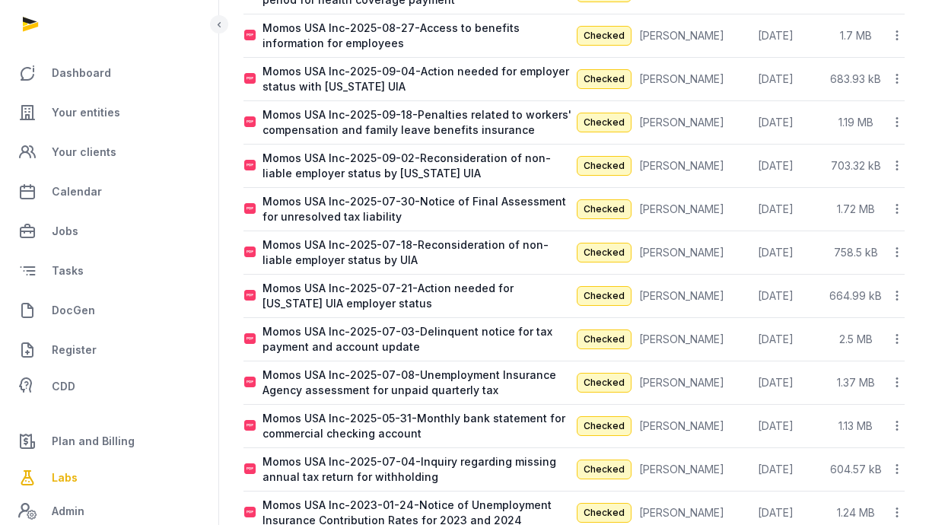
scroll to position [689, 0]
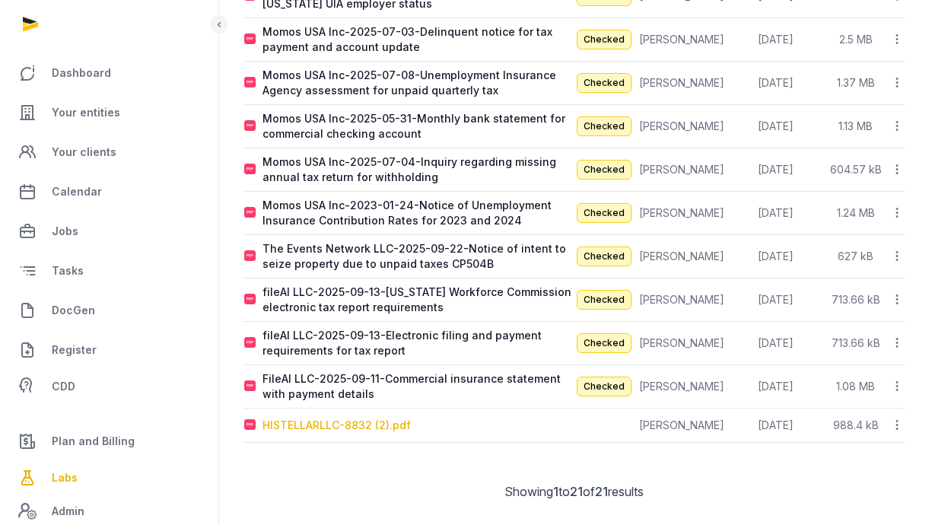
click at [386, 420] on div "HISTELLARLLC-8832 (2).pdf" at bounding box center [337, 425] width 148 height 15
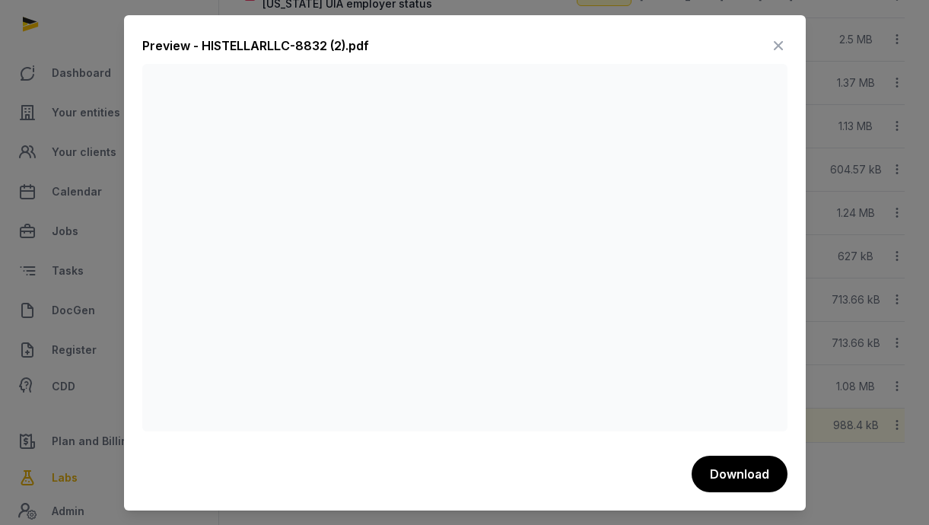
click at [792, 41] on div "Preview - HISTELLARLLC-8832 (2).pdf Download" at bounding box center [465, 263] width 682 height 496
click at [776, 41] on icon at bounding box center [779, 45] width 18 height 24
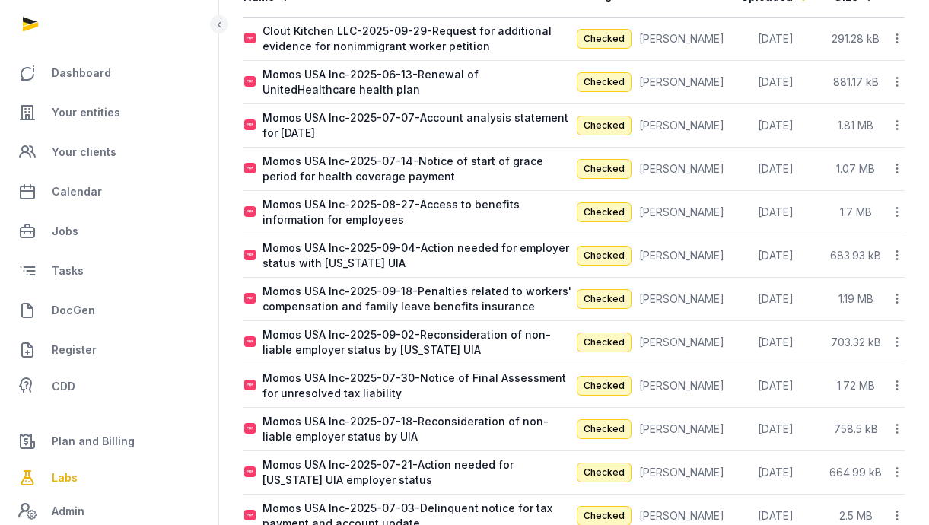
scroll to position [0, 0]
